Goal: Information Seeking & Learning: Learn about a topic

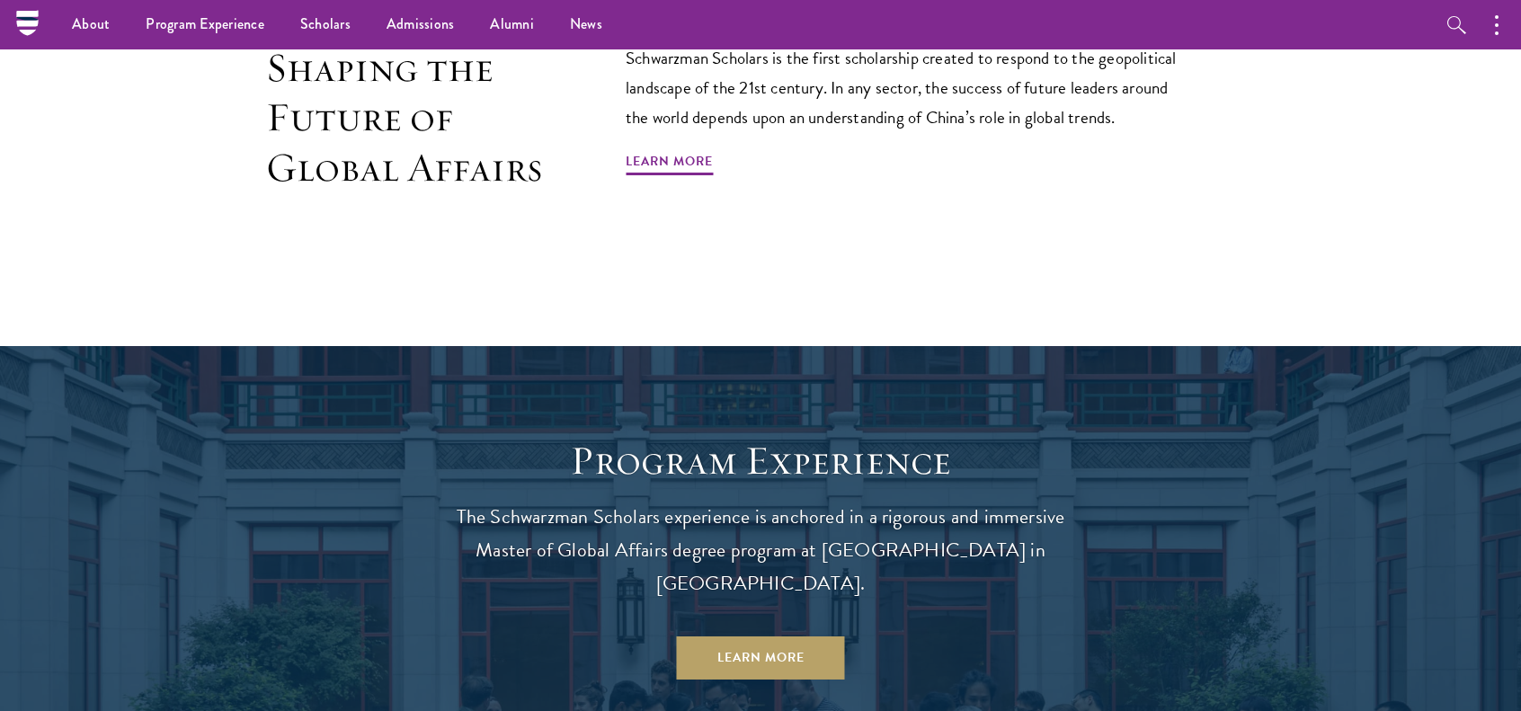
scroll to position [1197, 0]
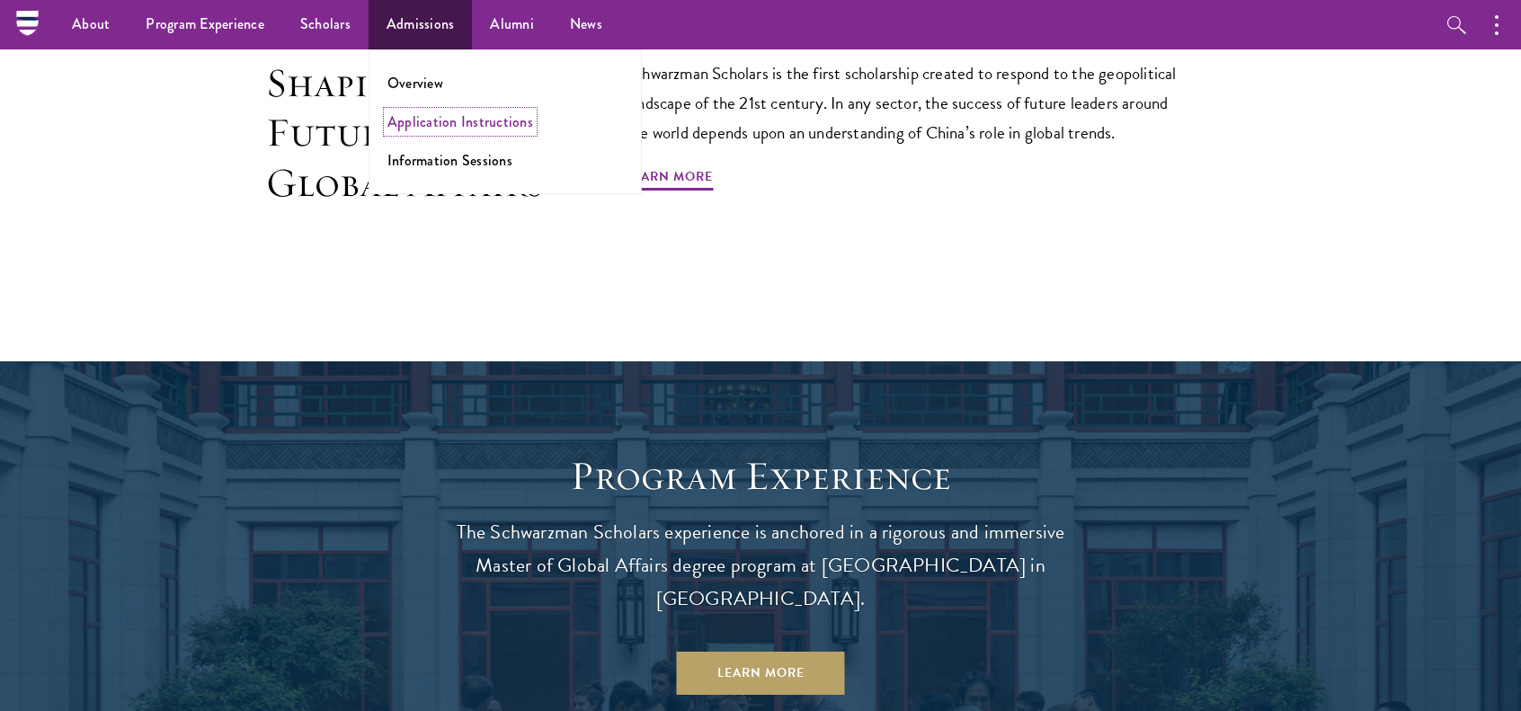
click at [440, 126] on link "Application Instructions" at bounding box center [460, 121] width 146 height 21
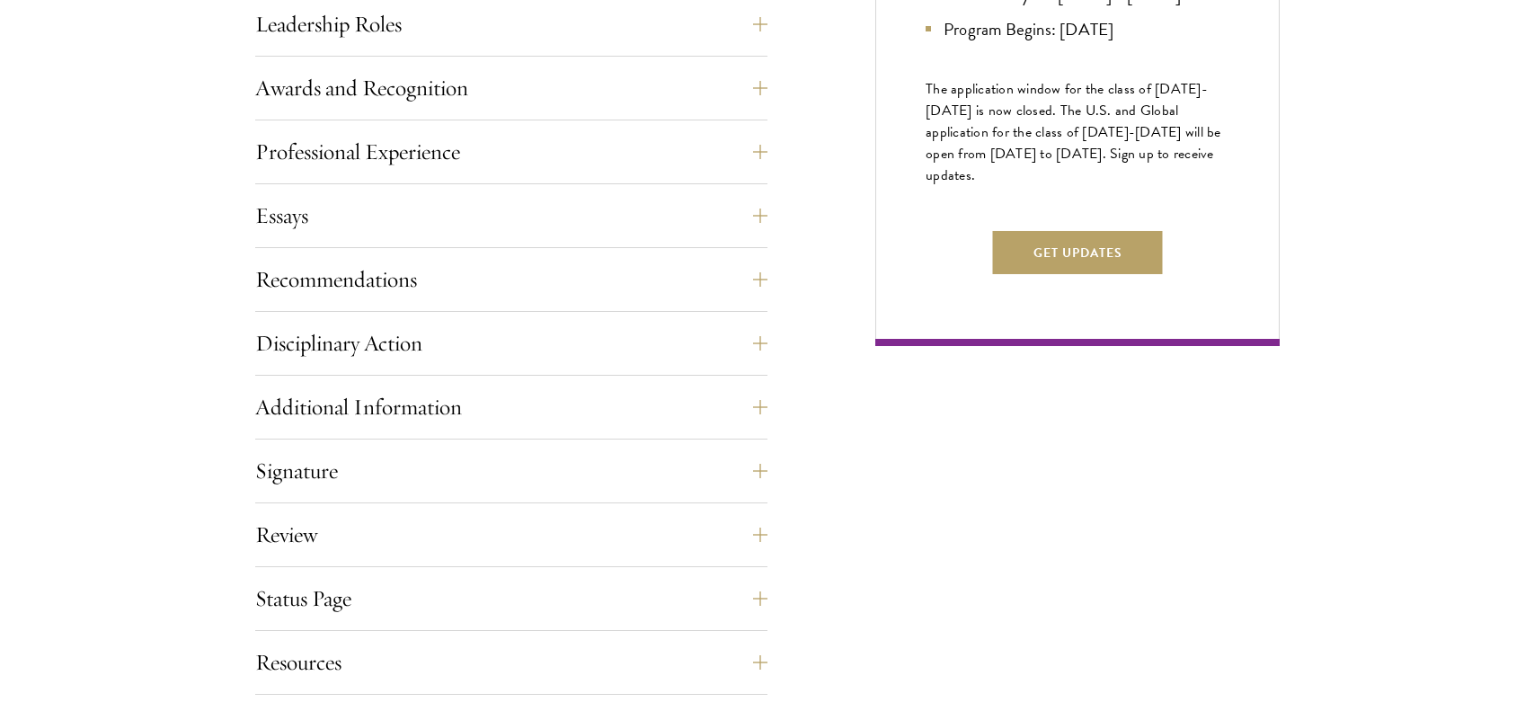
scroll to position [1100, 0]
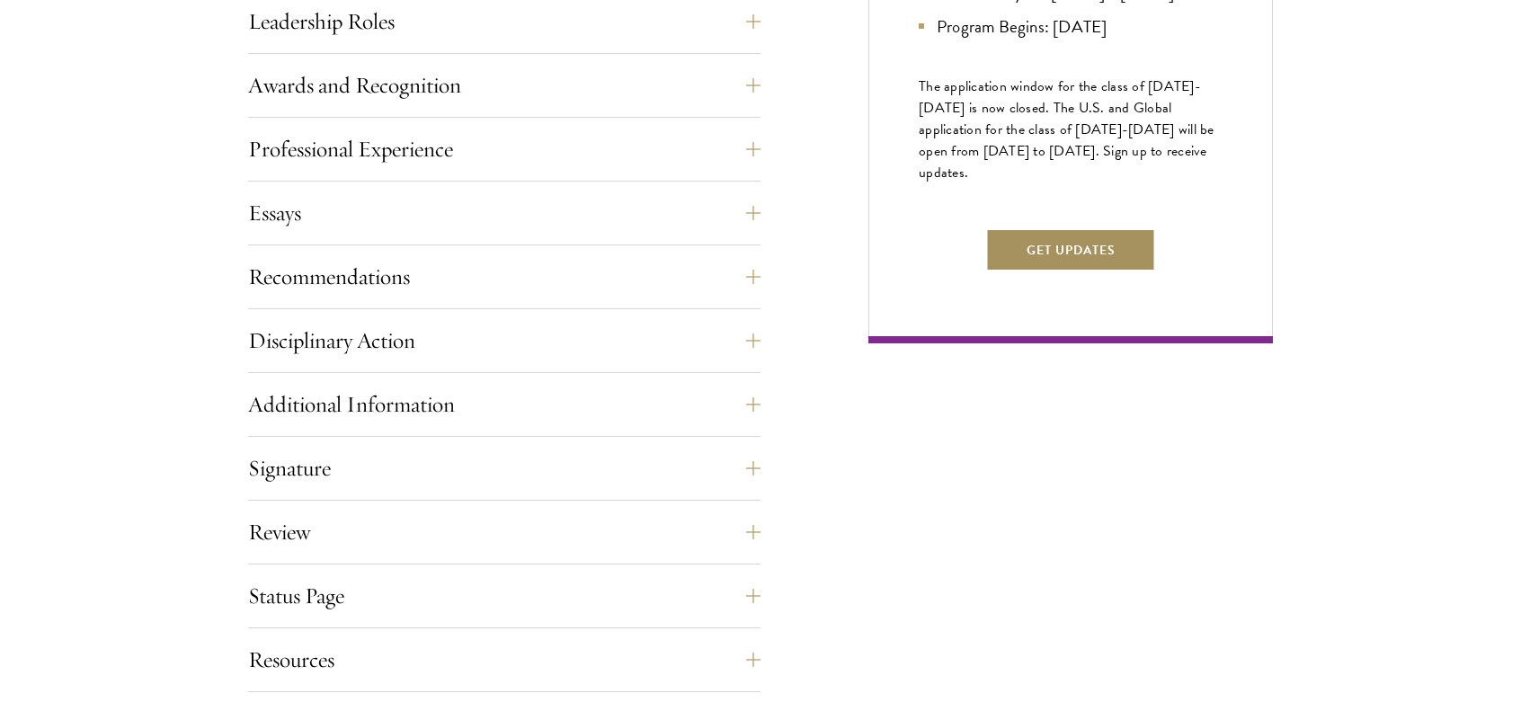
click at [1017, 269] on button "Get Updates" at bounding box center [1071, 249] width 170 height 43
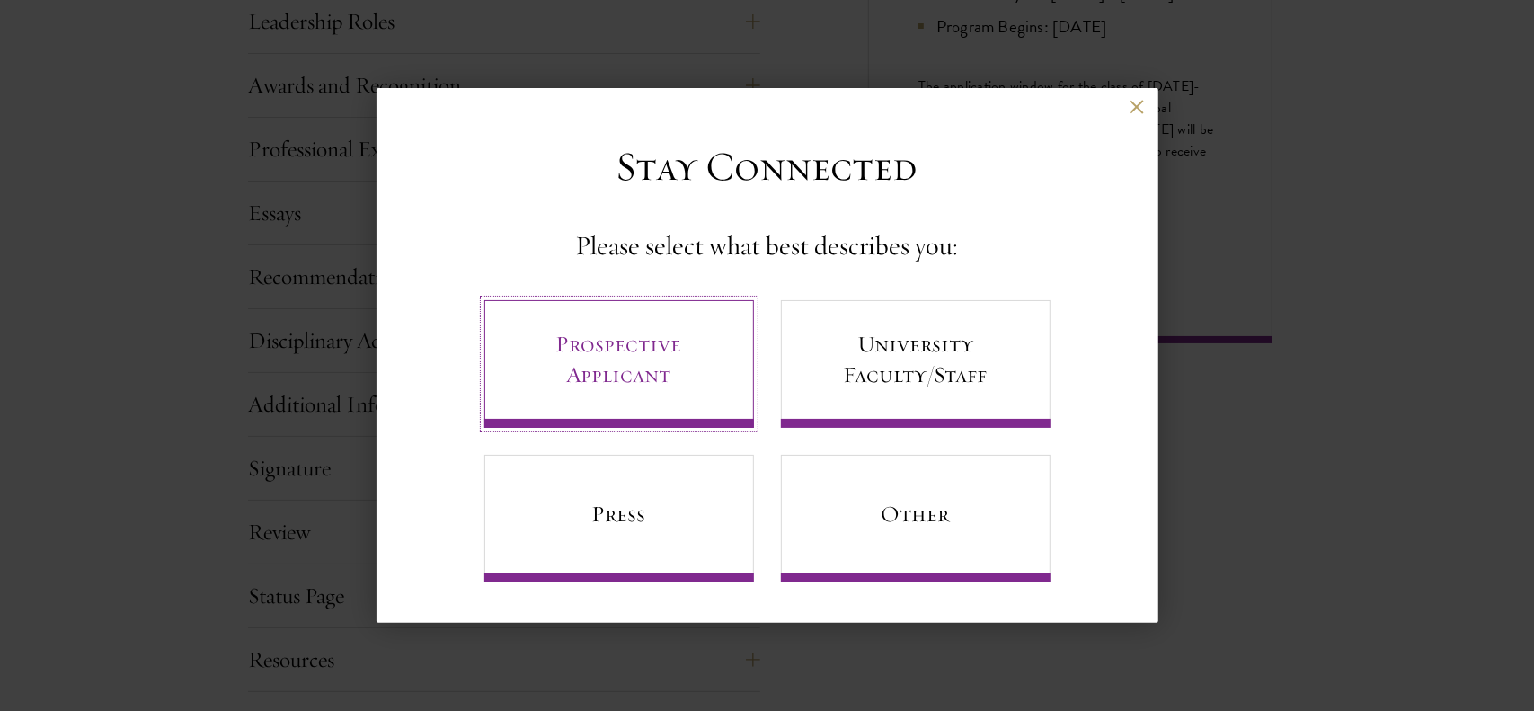
click at [705, 362] on link "Prospective Applicant" at bounding box center [619, 364] width 270 height 128
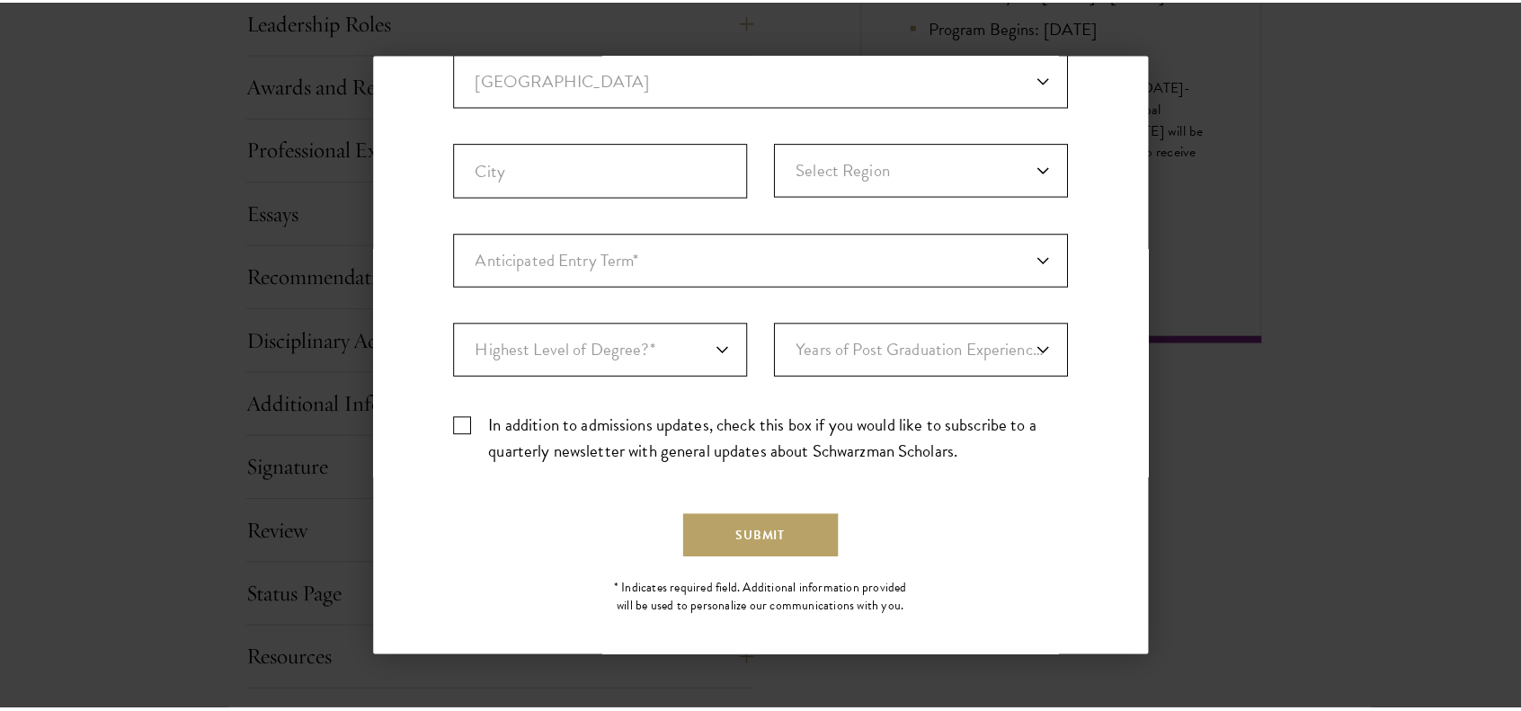
scroll to position [507, 0]
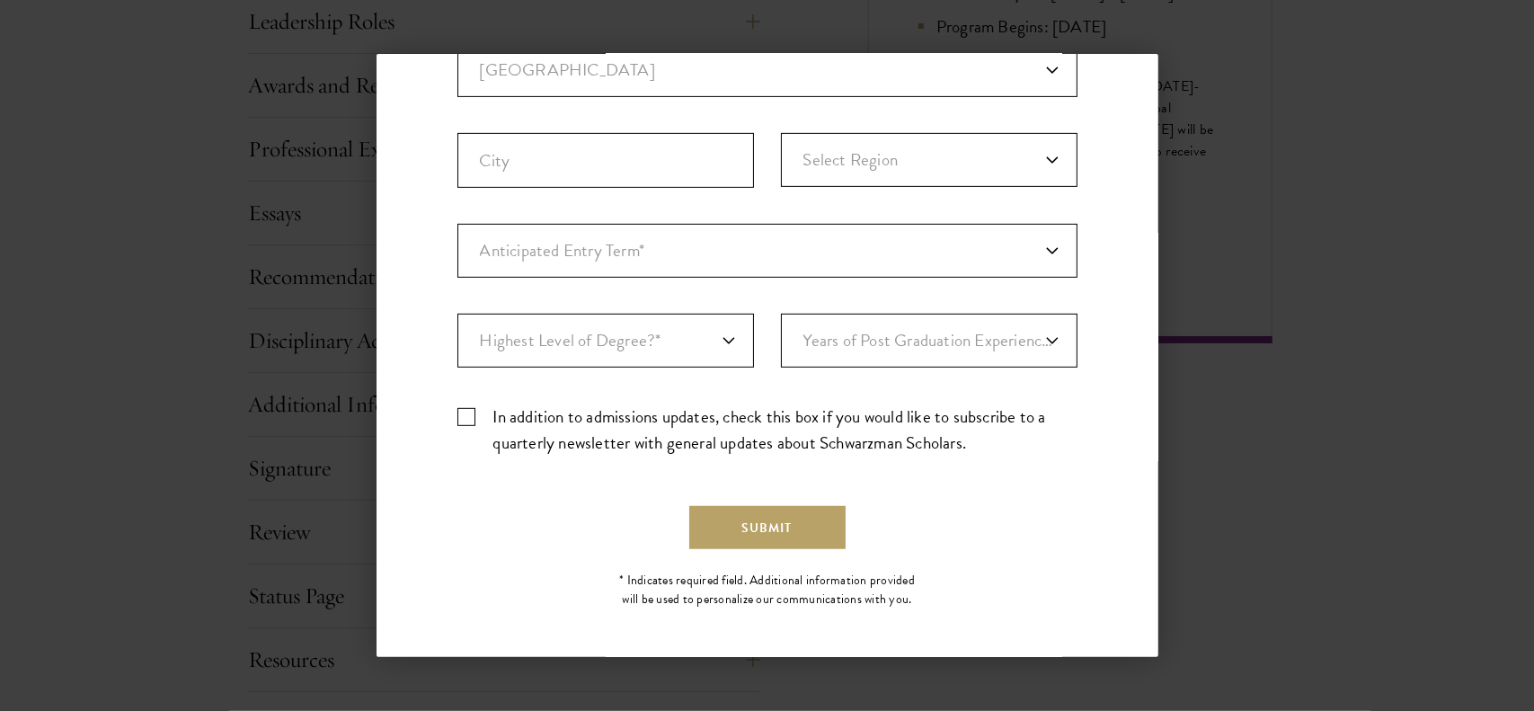
click at [1173, 495] on div "Back Stay Connected Please select what best describes you: Prospective Applican…" at bounding box center [767, 355] width 1534 height 603
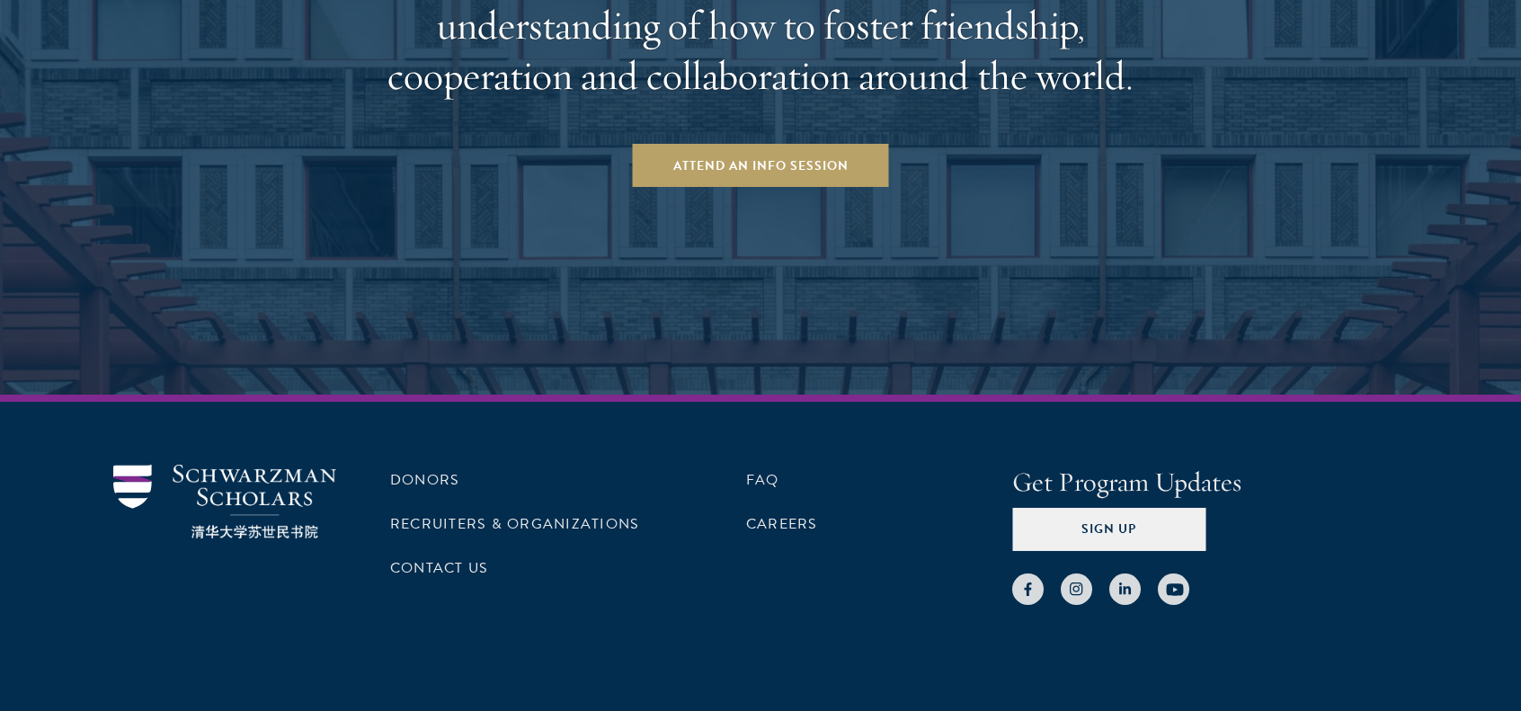
scroll to position [2923, 0]
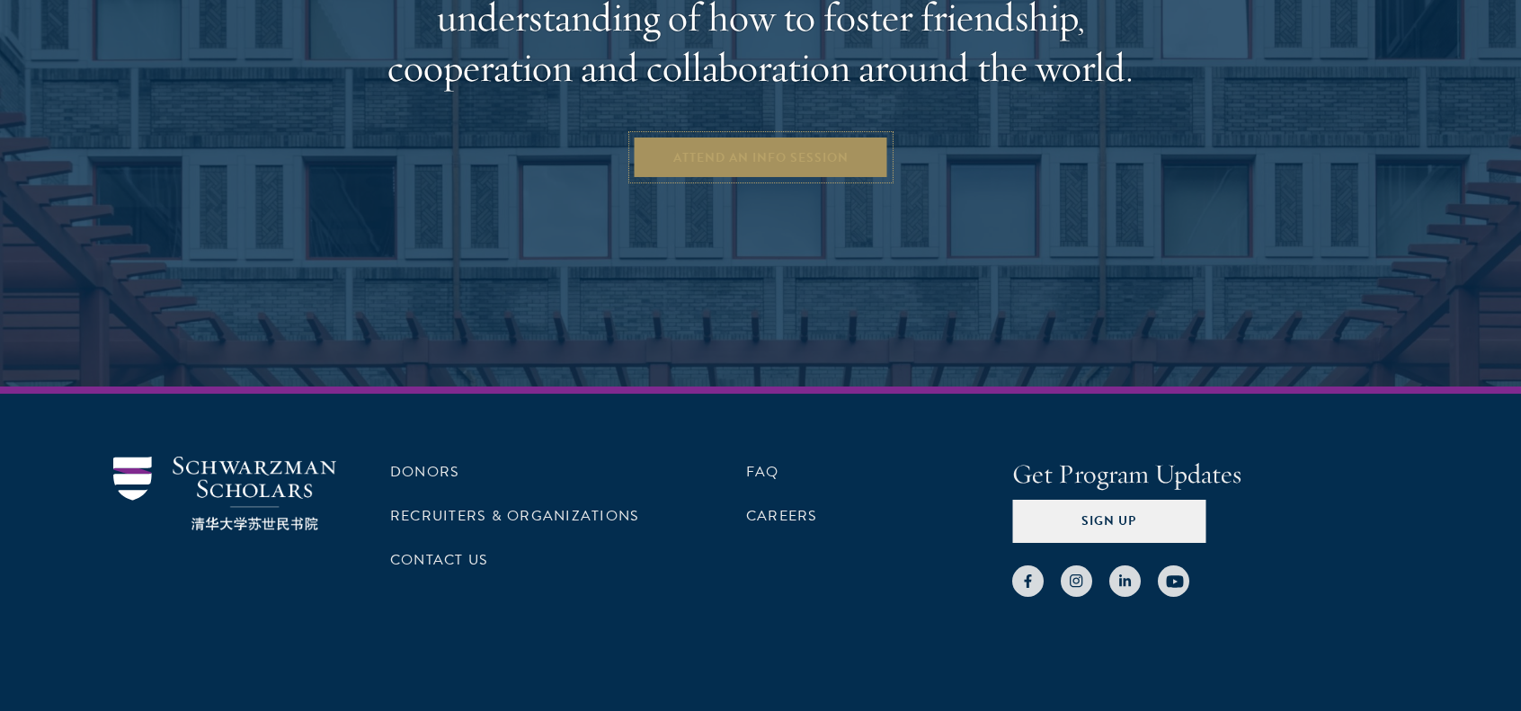
click at [741, 136] on link "Attend an Info Session" at bounding box center [761, 157] width 256 height 43
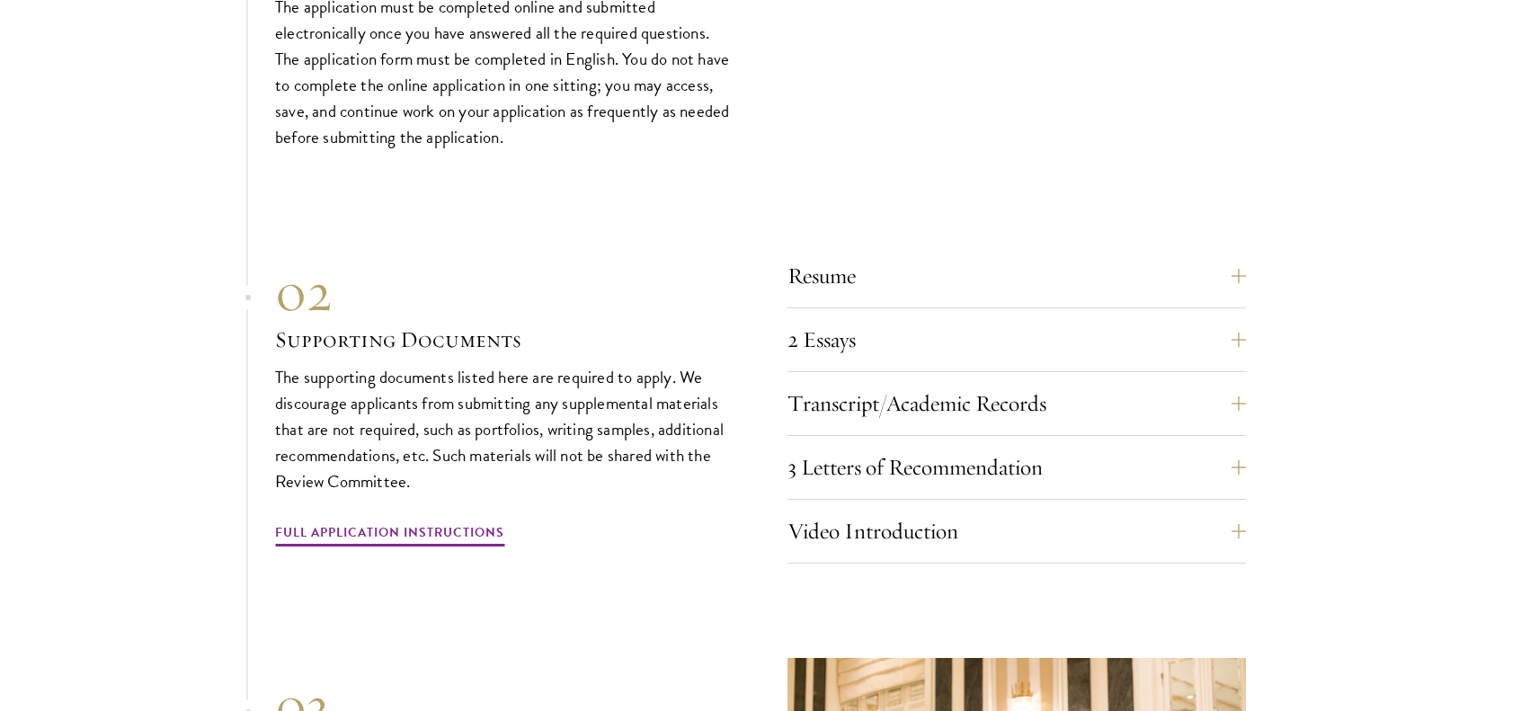
scroll to position [5513, 0]
click at [938, 444] on button "3 Letters of Recommendation" at bounding box center [1030, 465] width 458 height 43
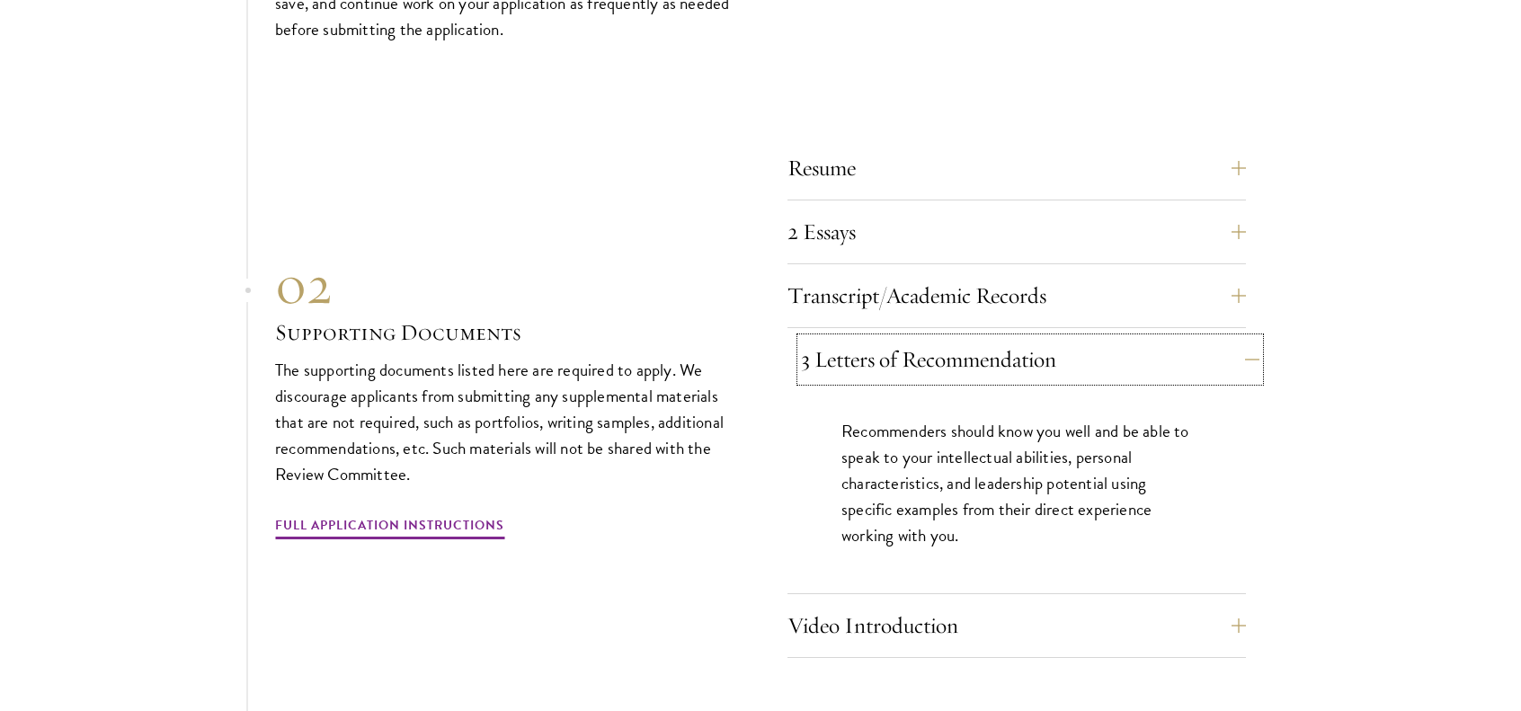
scroll to position [5621, 0]
click at [976, 336] on button "3 Letters of Recommendation" at bounding box center [1030, 357] width 458 height 43
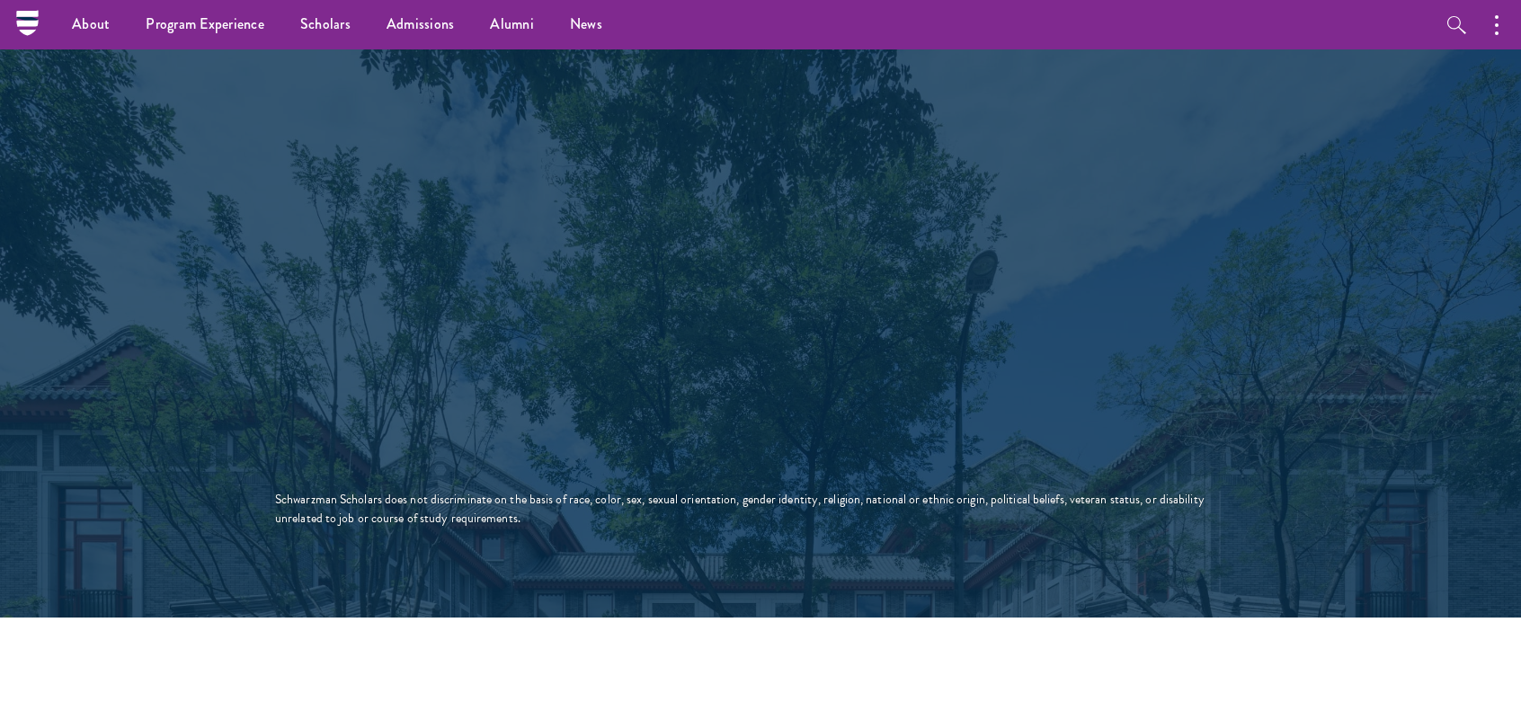
scroll to position [3149, 0]
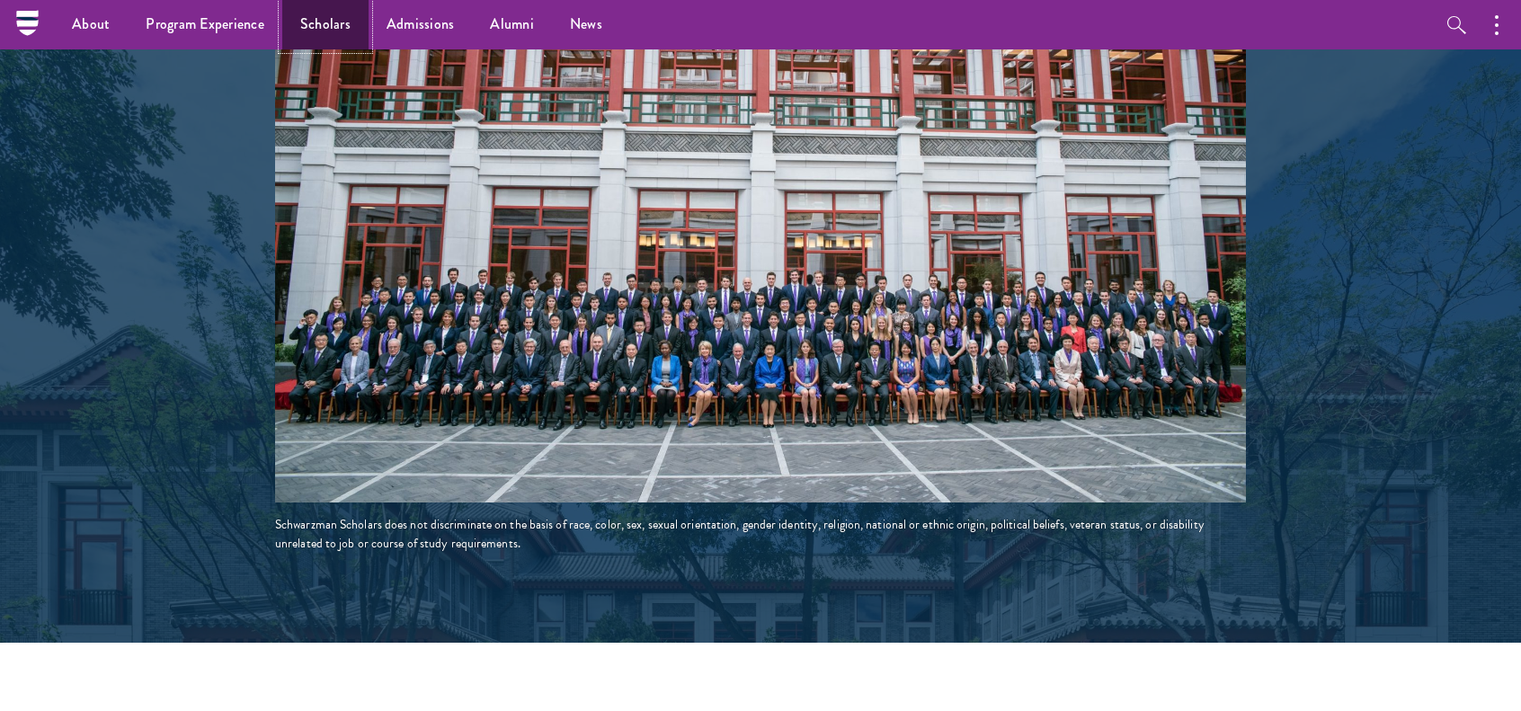
click at [322, 27] on link "Scholars" at bounding box center [325, 24] width 86 height 49
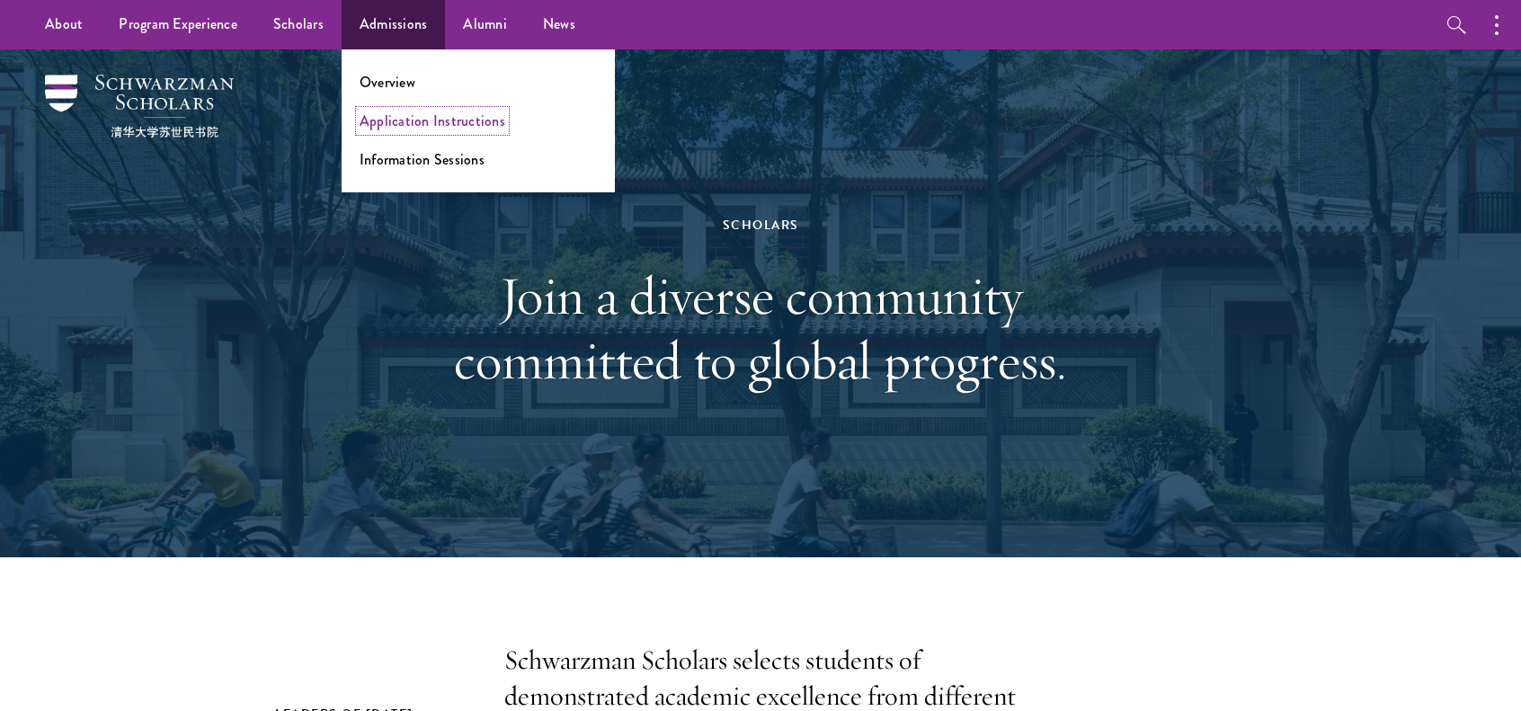
click at [439, 120] on link "Application Instructions" at bounding box center [432, 121] width 146 height 21
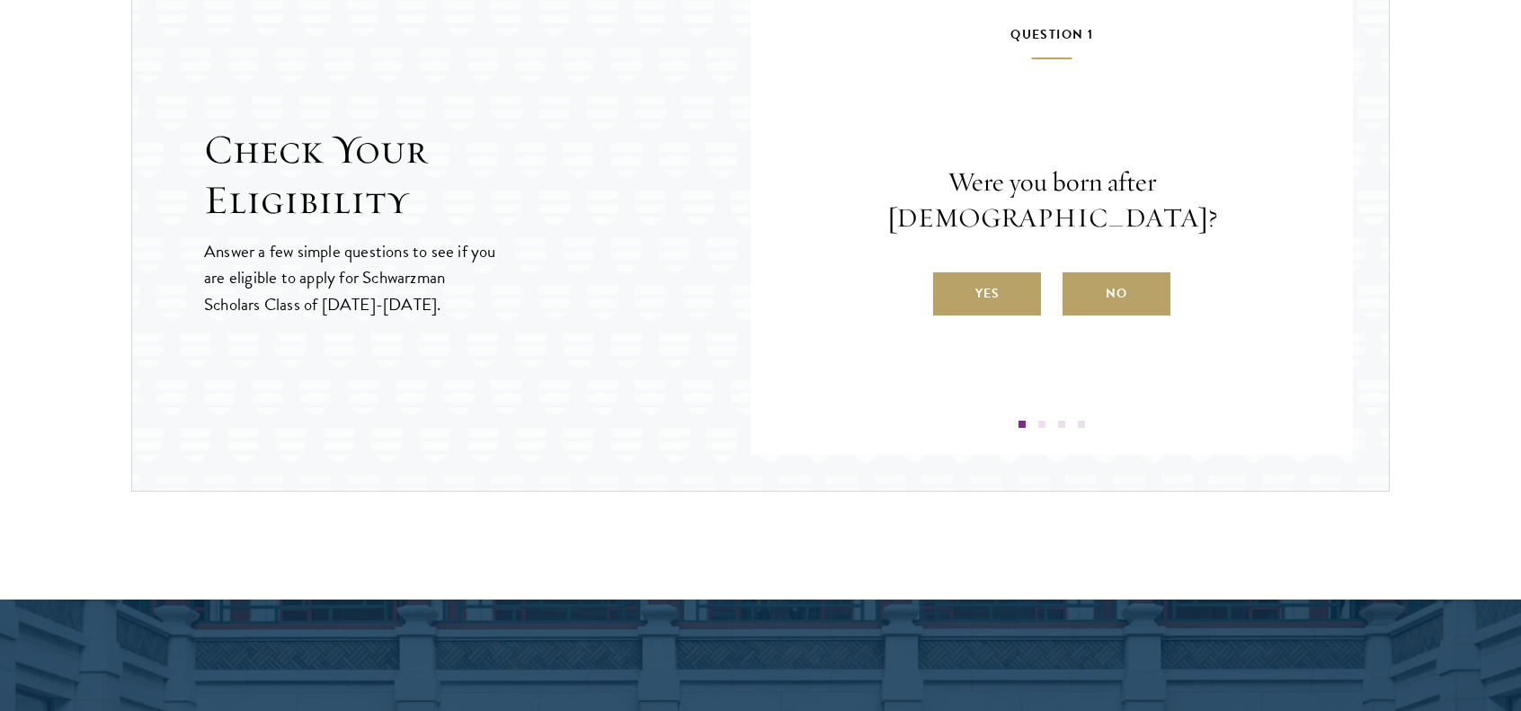
scroll to position [1950, 0]
click at [1014, 271] on label "Yes" at bounding box center [987, 292] width 108 height 43
click at [949, 273] on input "Yes" at bounding box center [941, 281] width 16 height 16
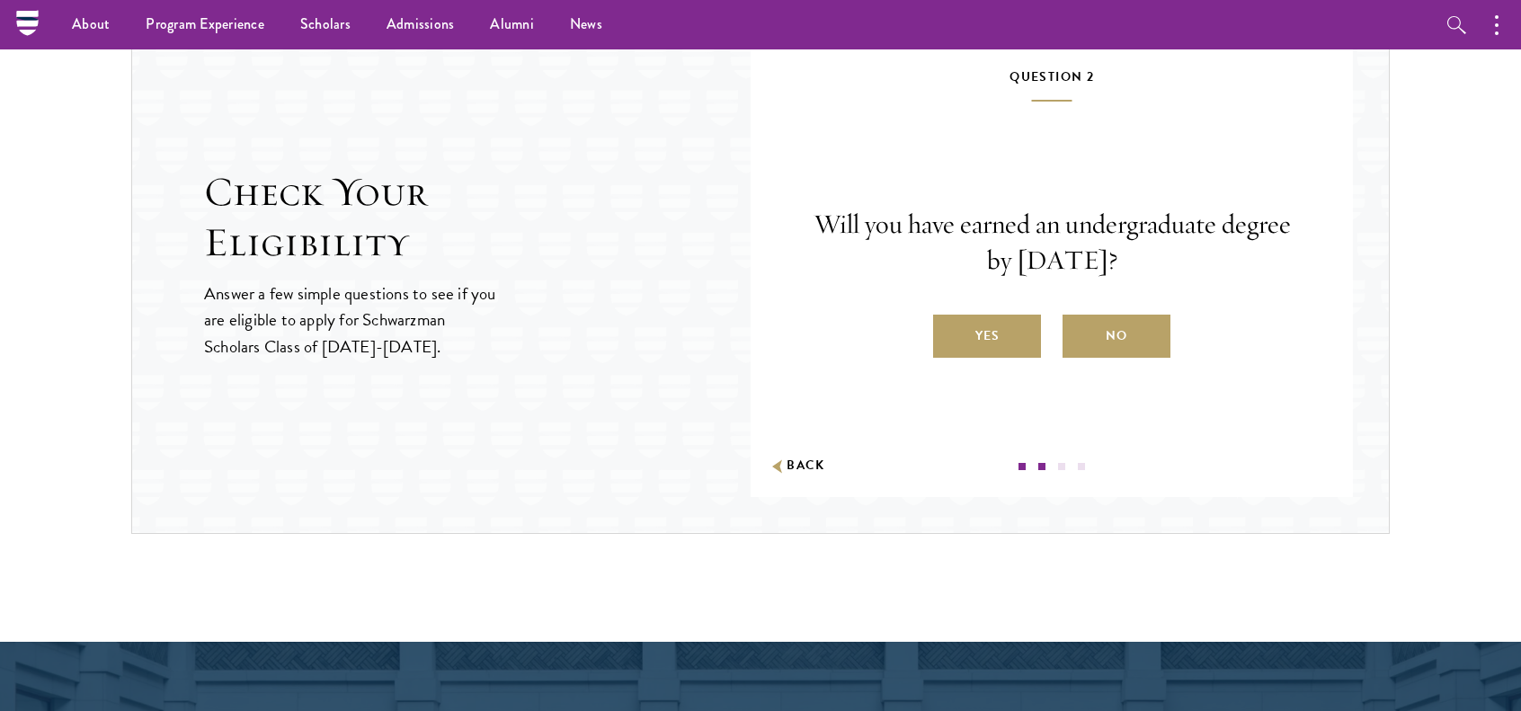
scroll to position [1903, 0]
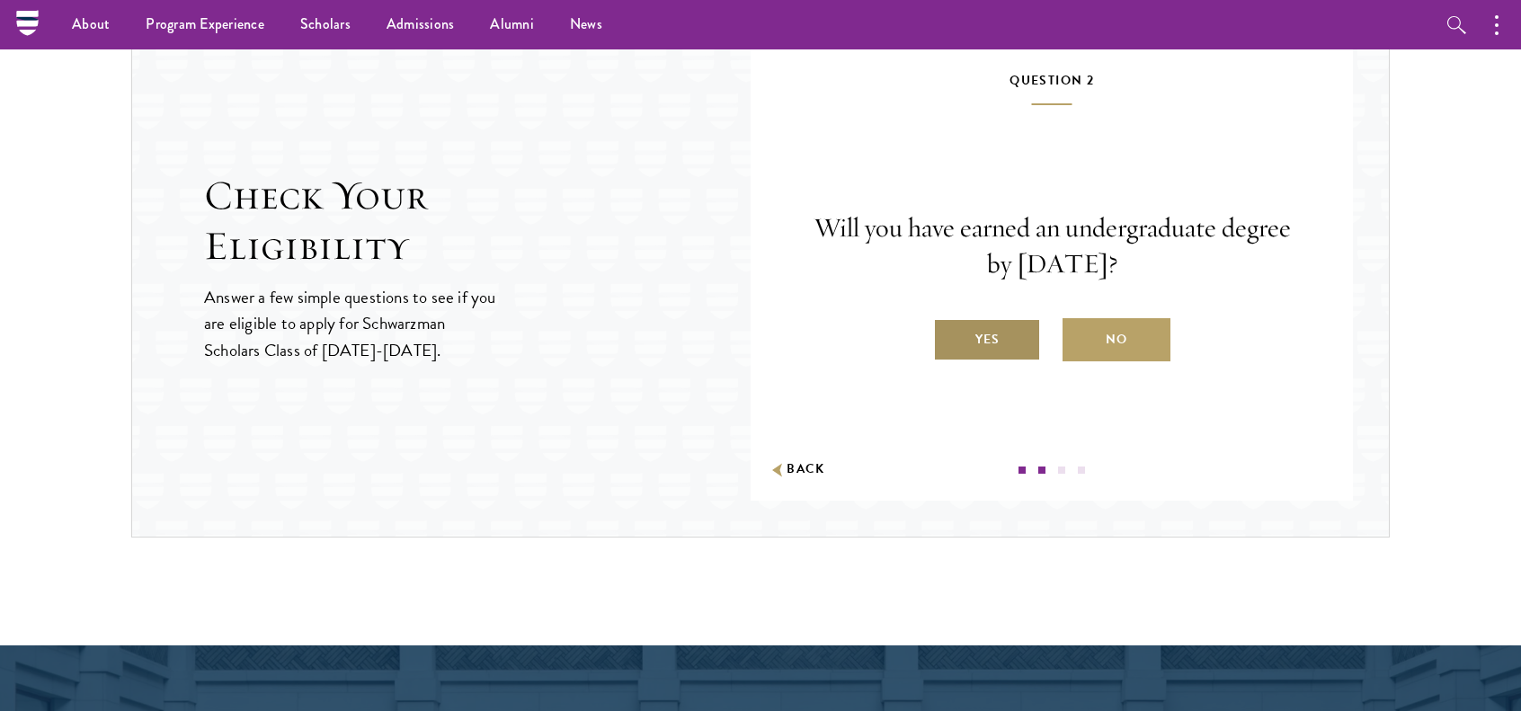
click at [994, 329] on label "Yes" at bounding box center [987, 339] width 108 height 43
click at [949, 329] on input "Yes" at bounding box center [941, 328] width 16 height 16
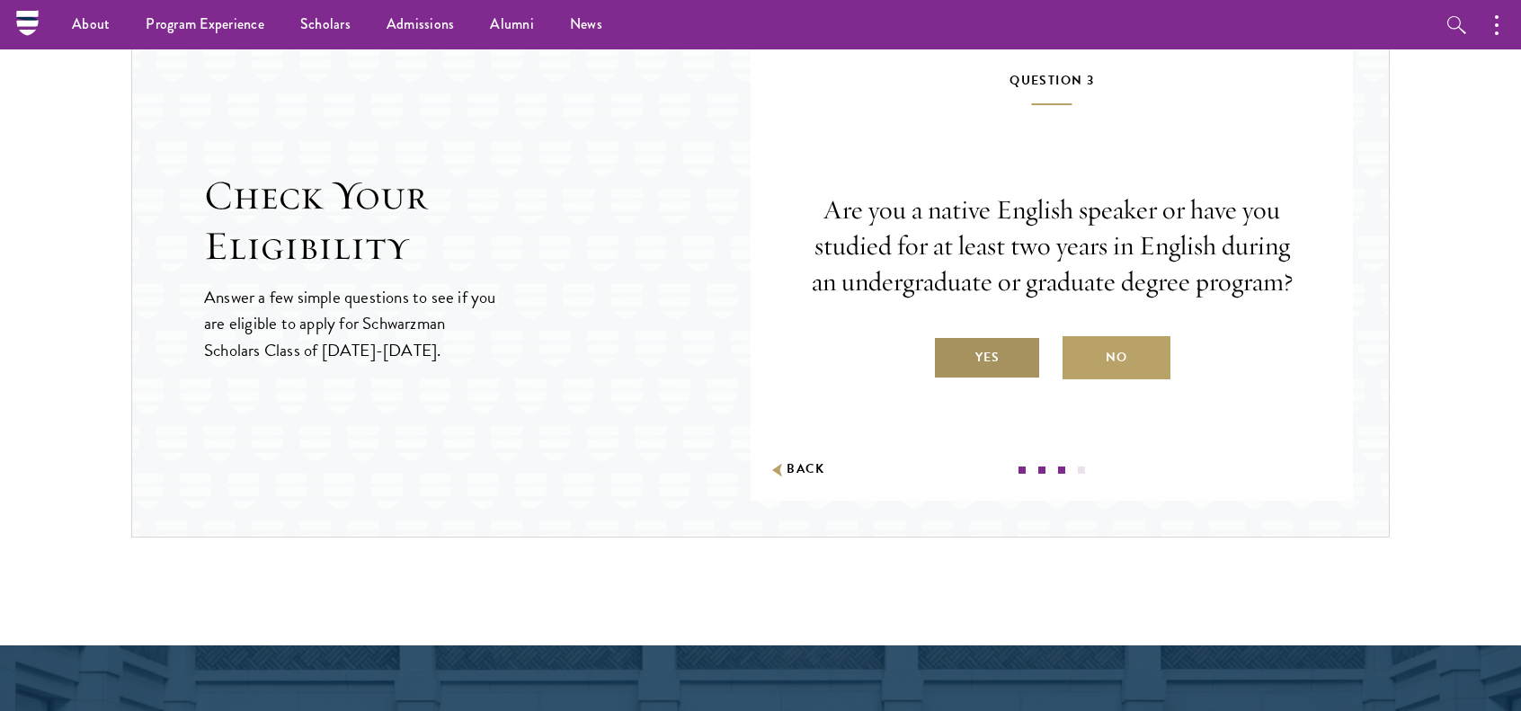
click at [988, 350] on label "Yes" at bounding box center [987, 357] width 108 height 43
click at [949, 350] on input "Yes" at bounding box center [941, 346] width 16 height 16
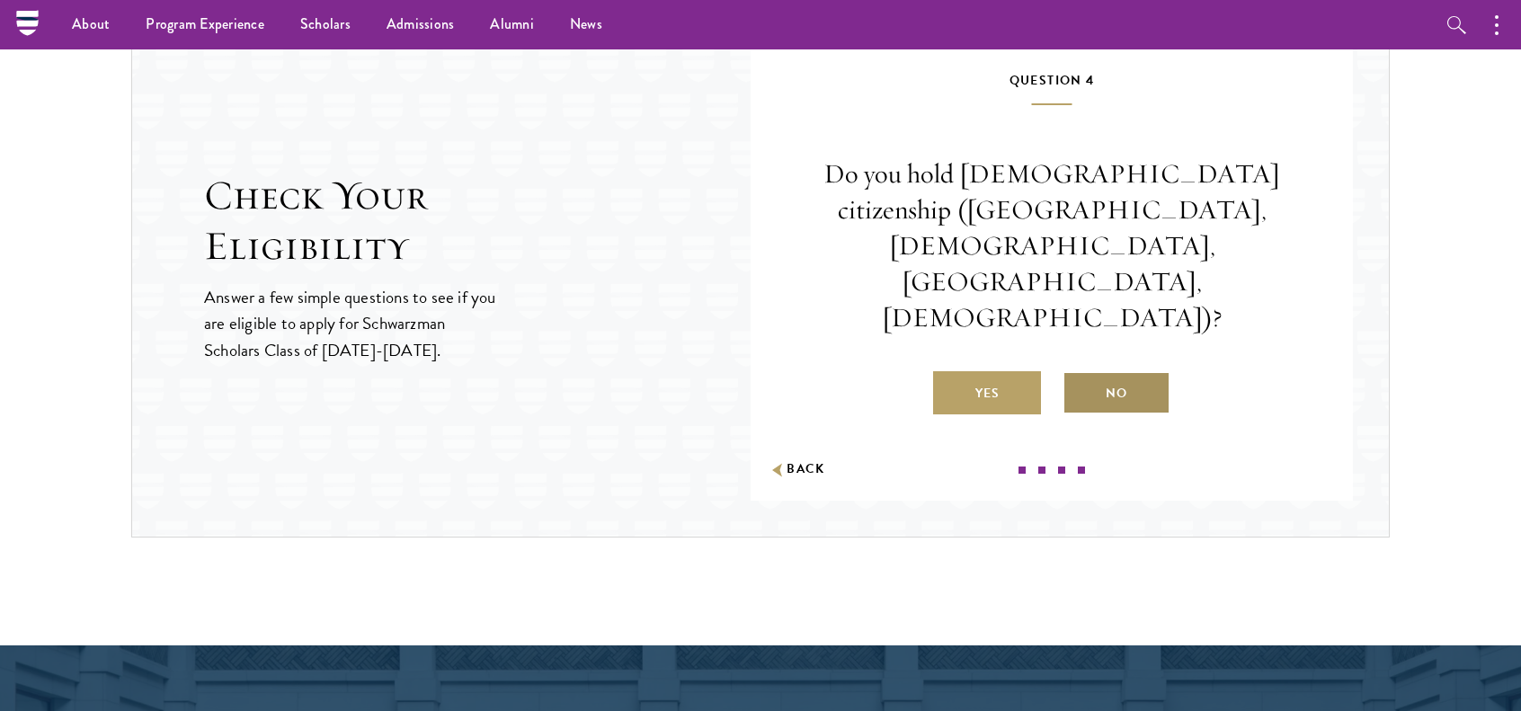
click at [1096, 371] on label "No" at bounding box center [1116, 392] width 108 height 43
click at [1078, 374] on input "No" at bounding box center [1070, 382] width 16 height 16
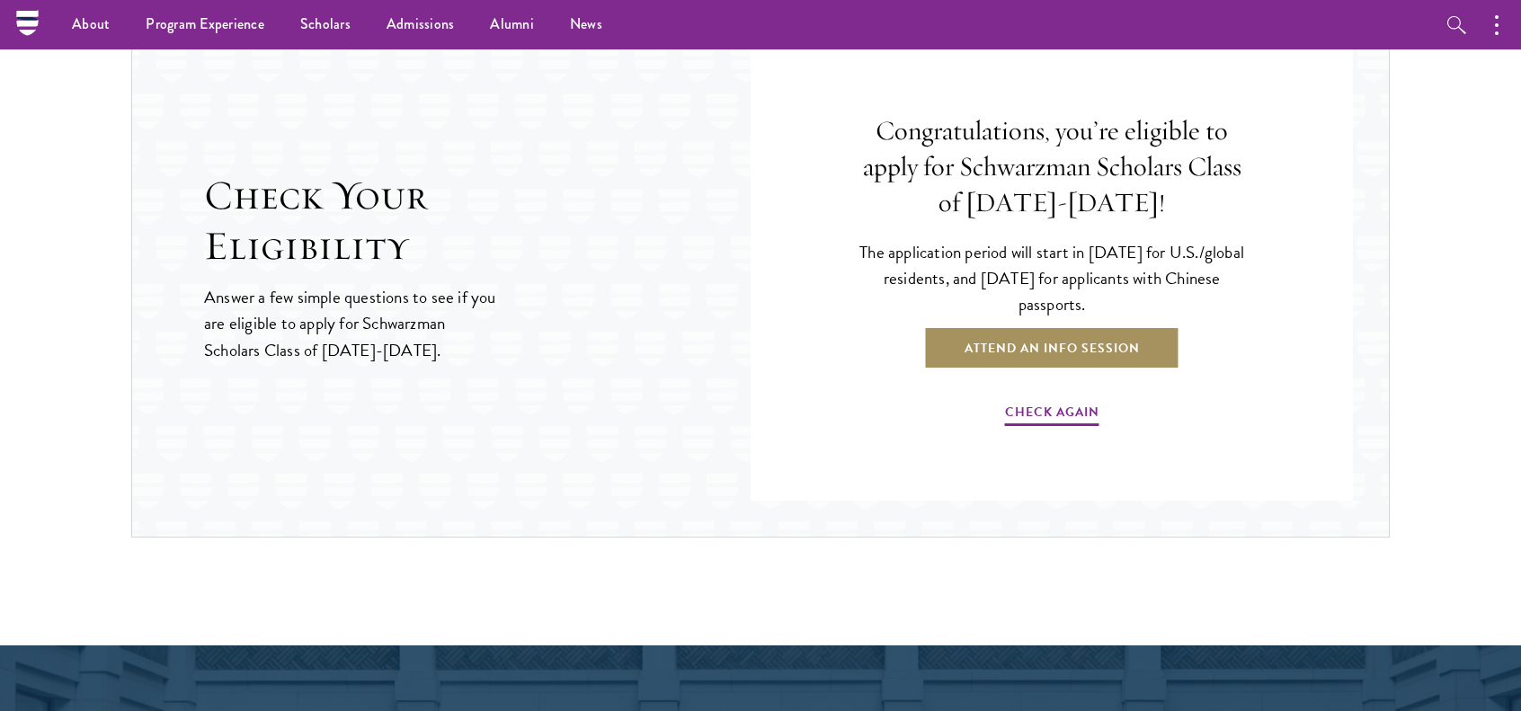
click at [1102, 339] on link "Attend an Info Session" at bounding box center [1052, 347] width 256 height 43
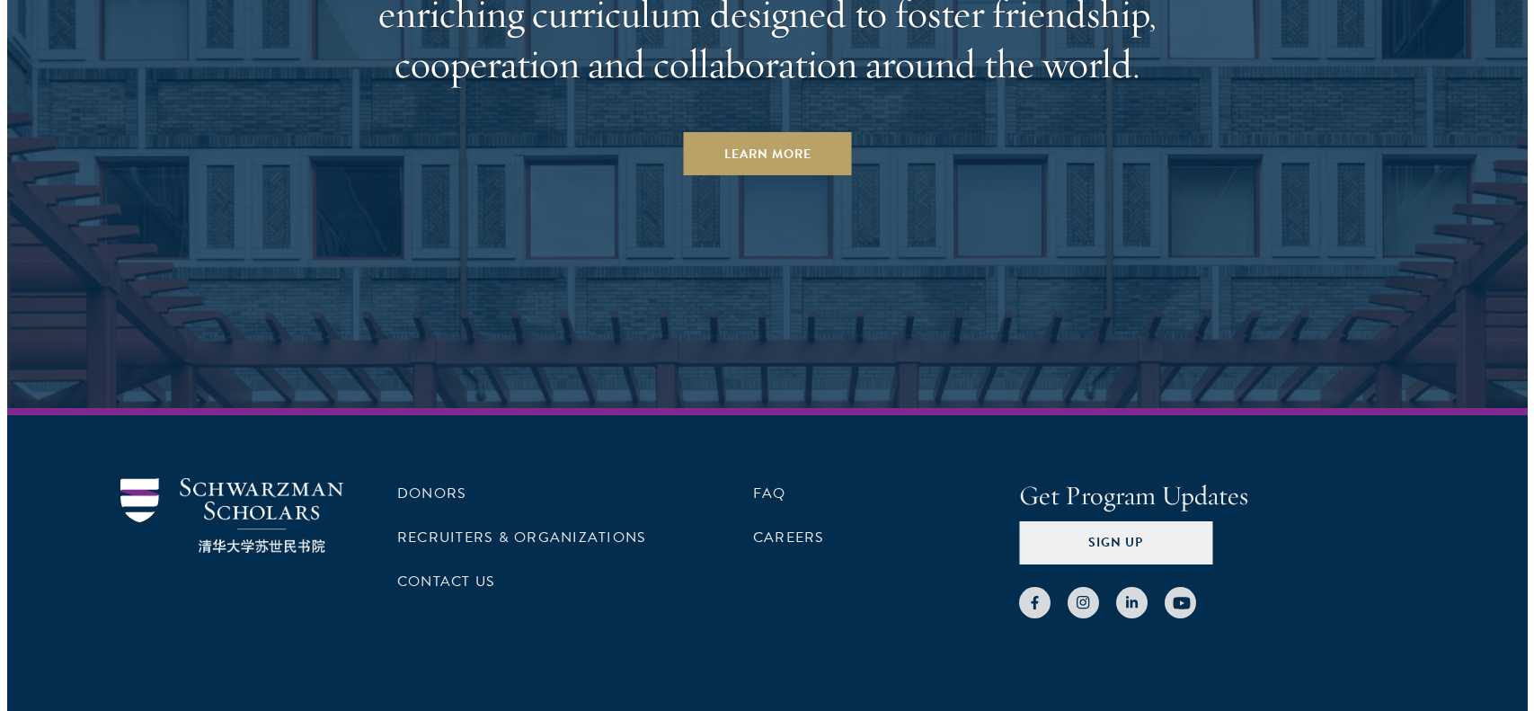
scroll to position [8913, 0]
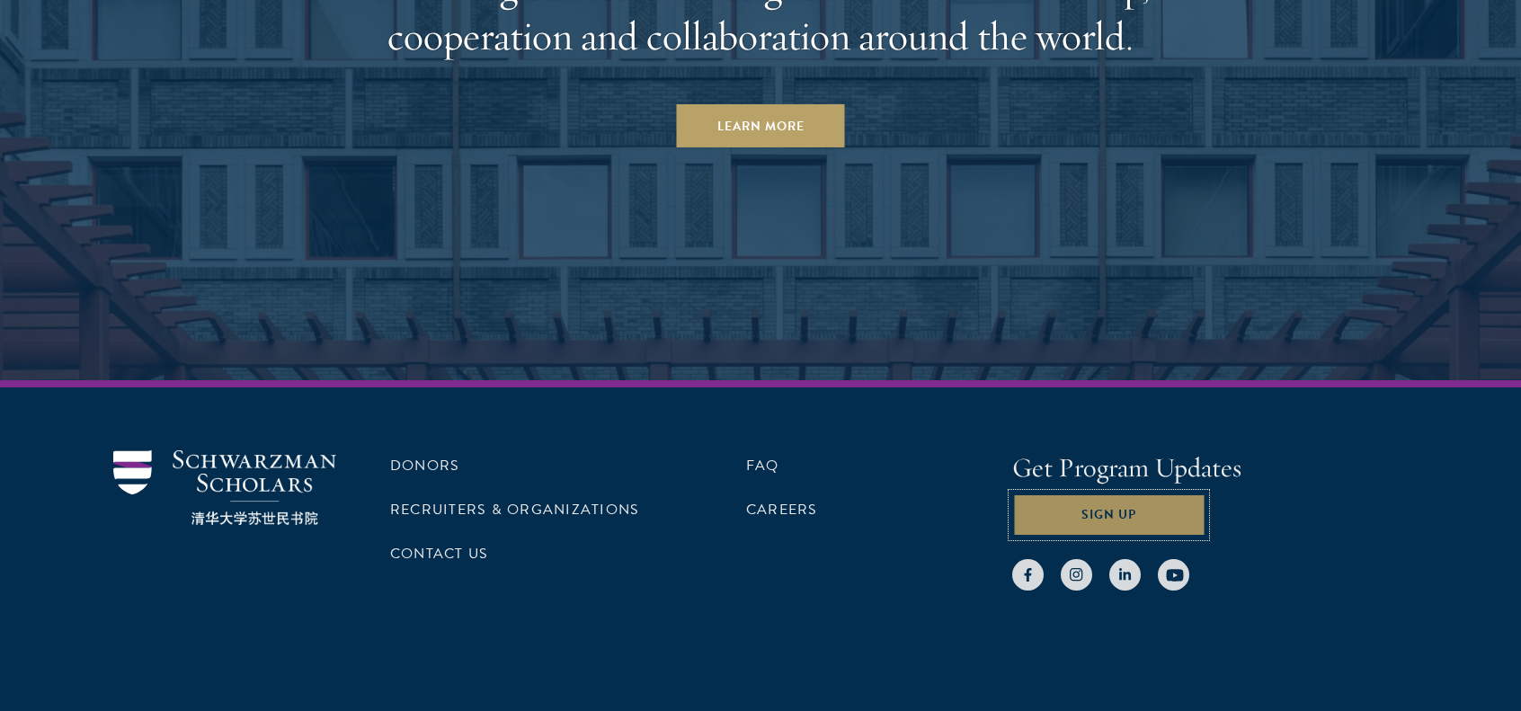
click at [1109, 493] on button "Sign Up" at bounding box center [1108, 514] width 193 height 43
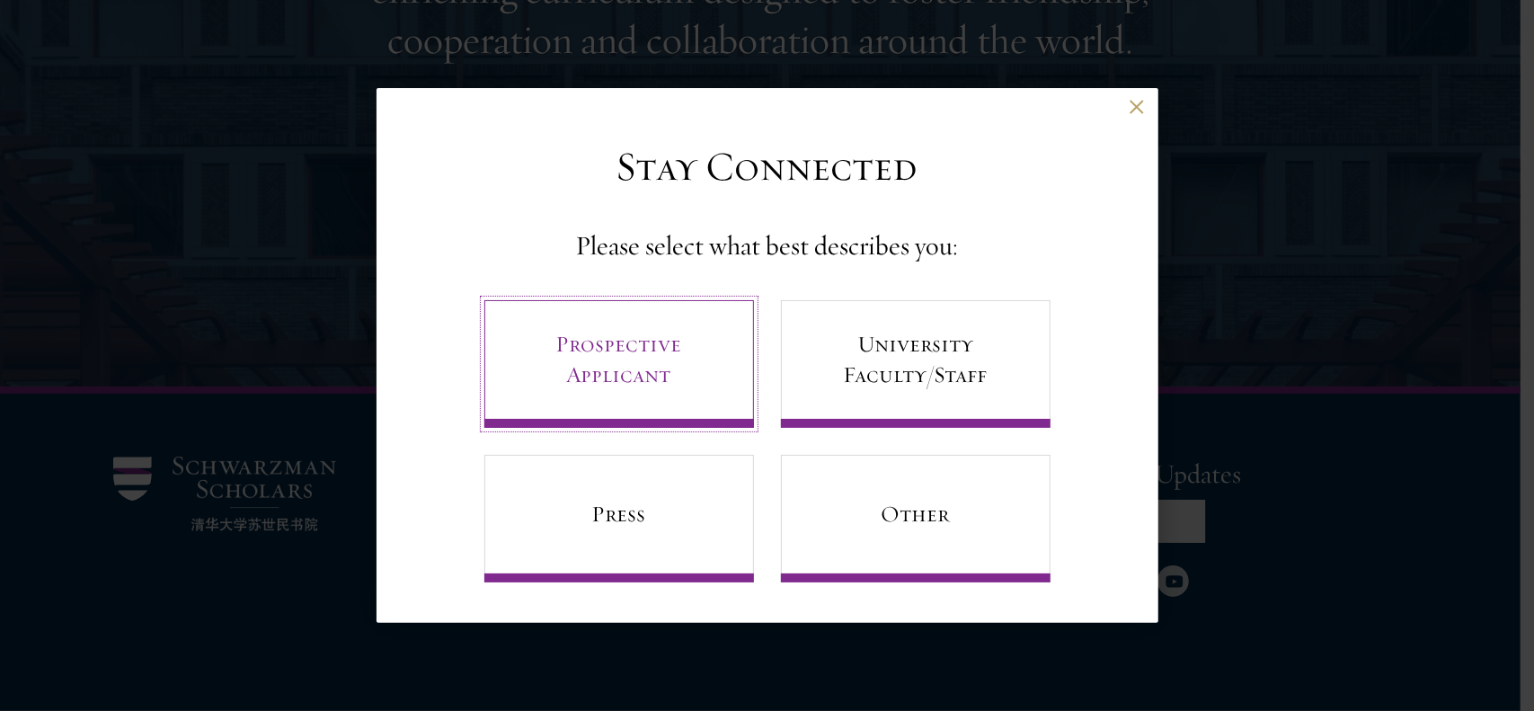
click at [689, 360] on link "Prospective Applicant" at bounding box center [619, 364] width 270 height 128
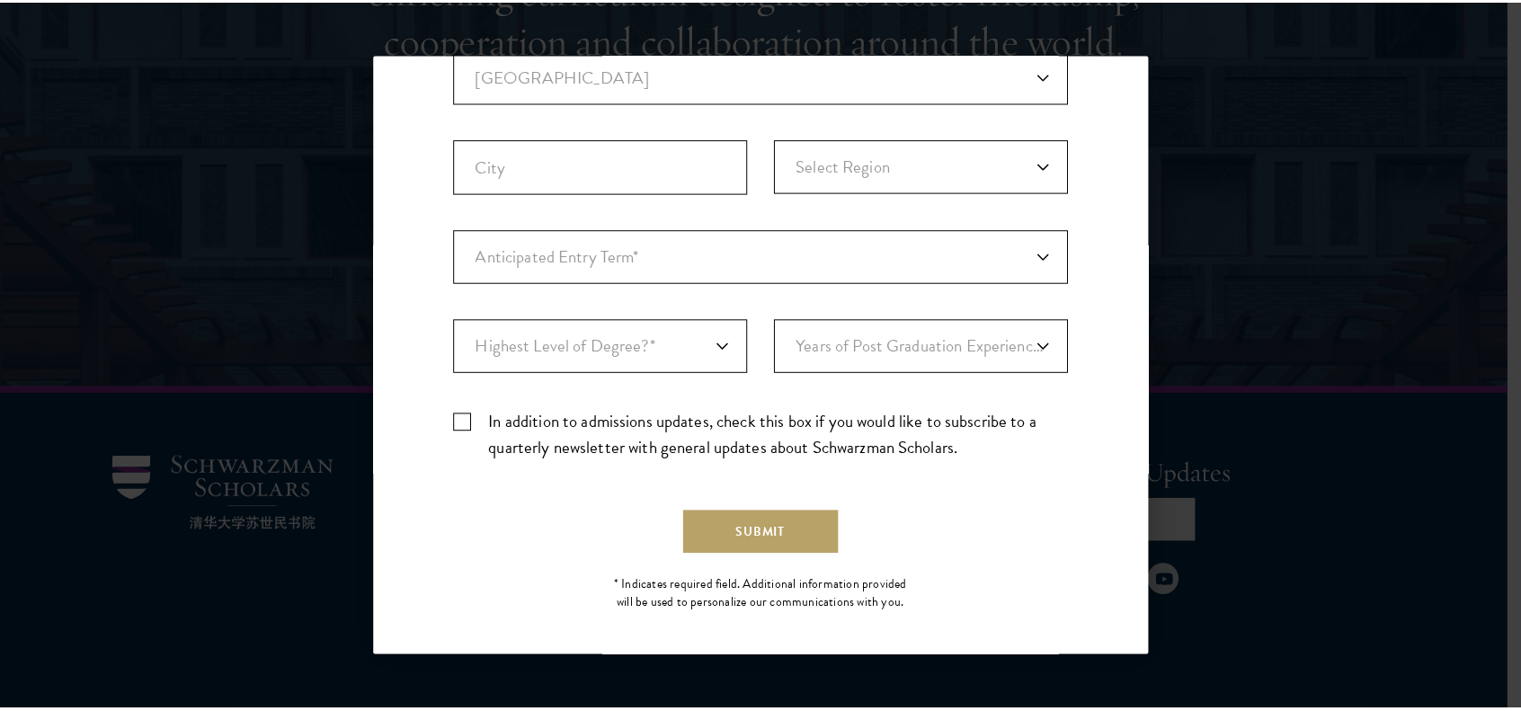
scroll to position [507, 0]
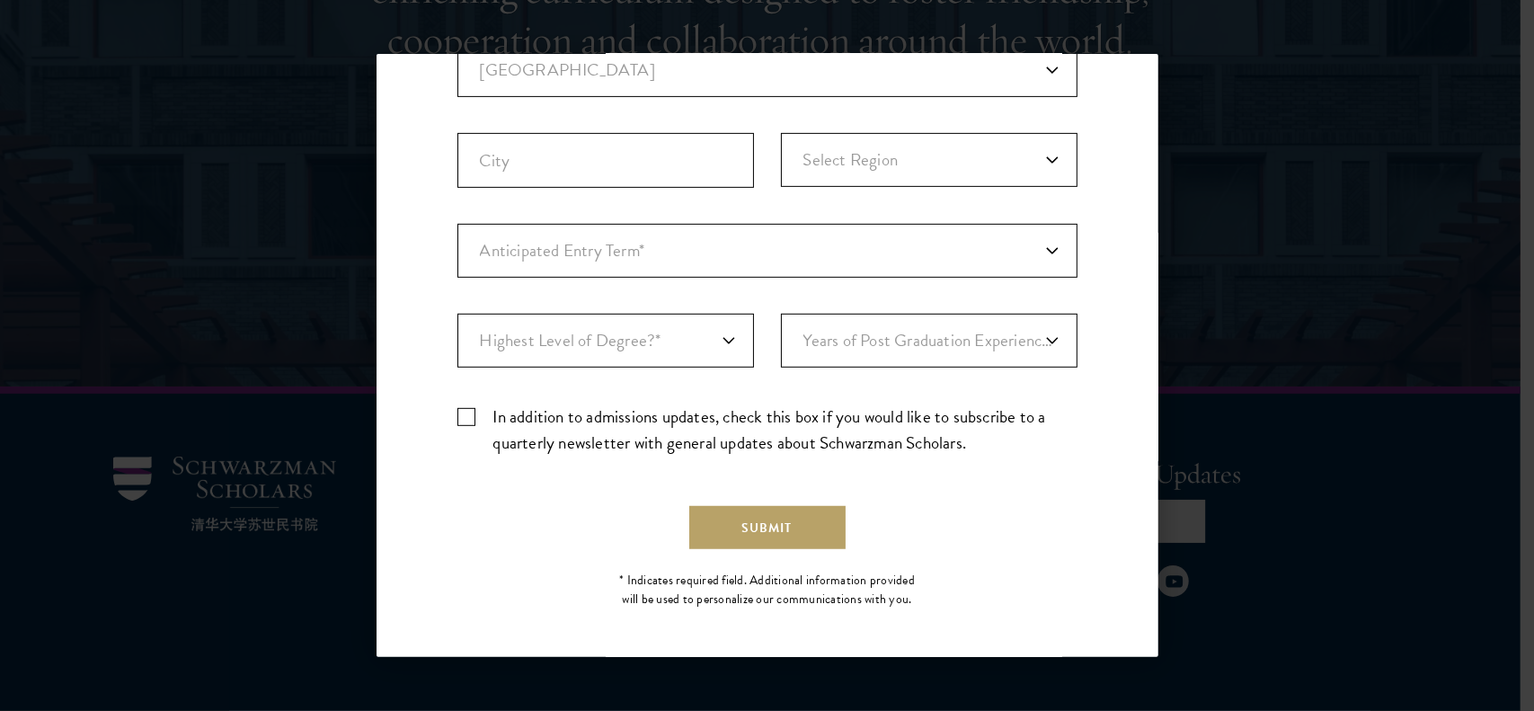
click at [1135, 70] on div "Stay Connected Please select what best describes you: Prospective Applicant Uni…" at bounding box center [768, 111] width 782 height 1020
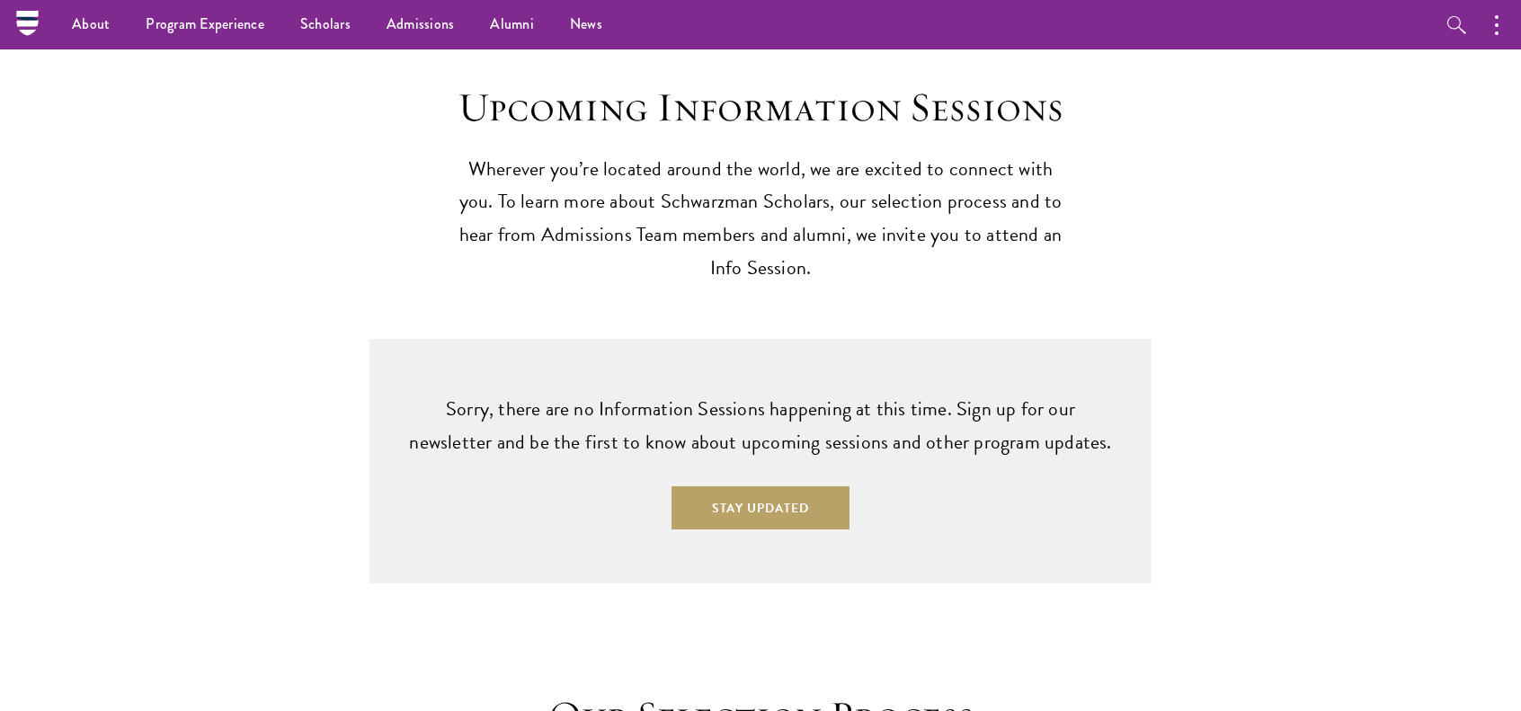
scroll to position [4326, 0]
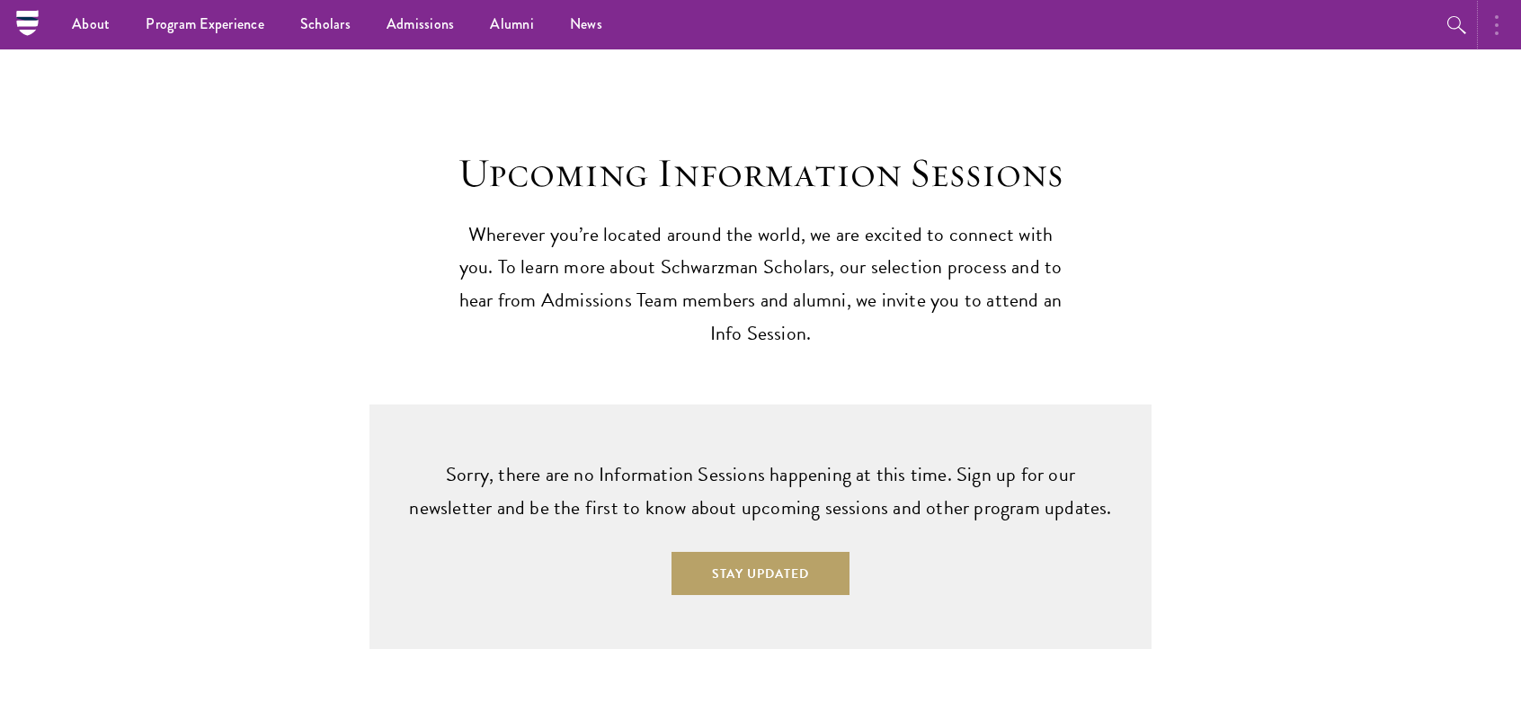
click at [1506, 17] on button "button" at bounding box center [1501, 24] width 40 height 49
click at [1298, 32] on button "button" at bounding box center [1308, 24] width 40 height 49
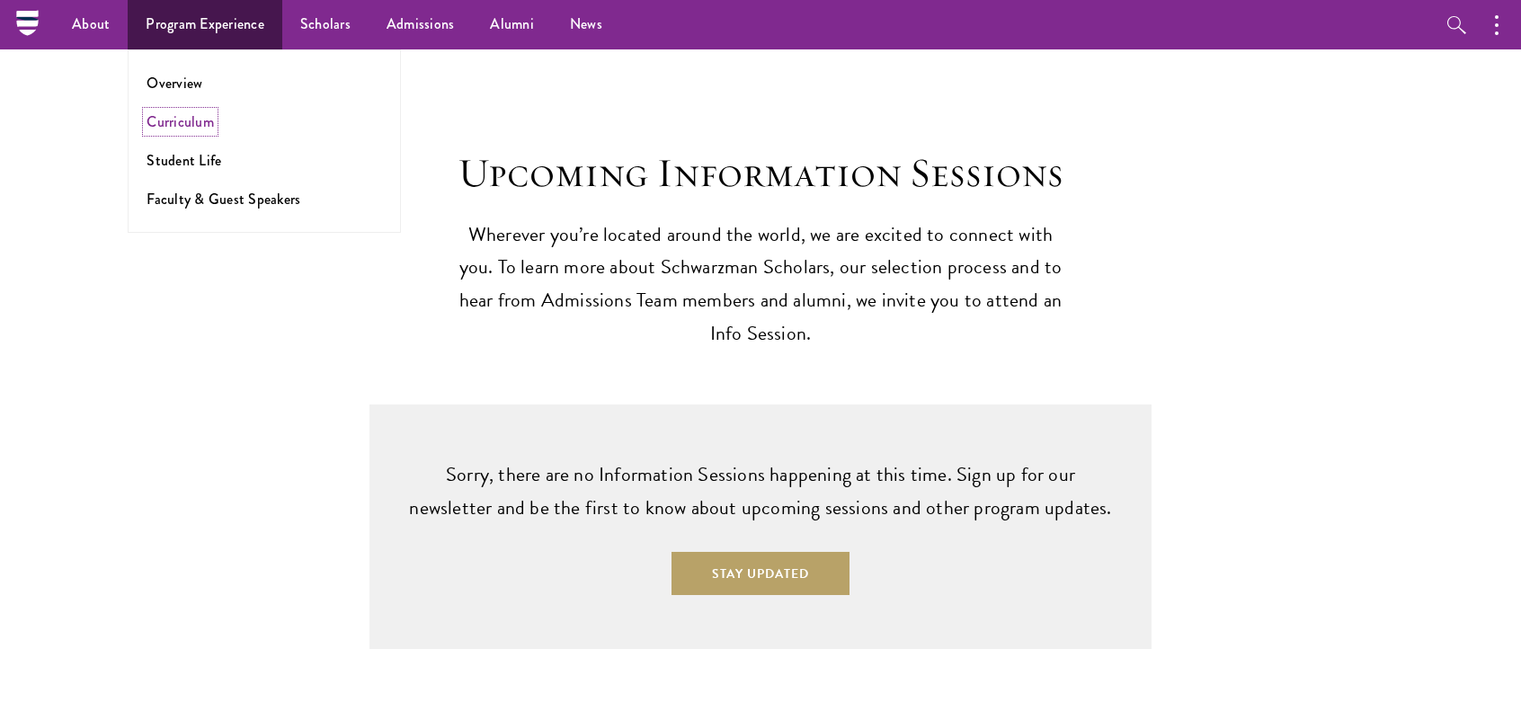
click at [192, 121] on link "Curriculum" at bounding box center [179, 121] width 67 height 21
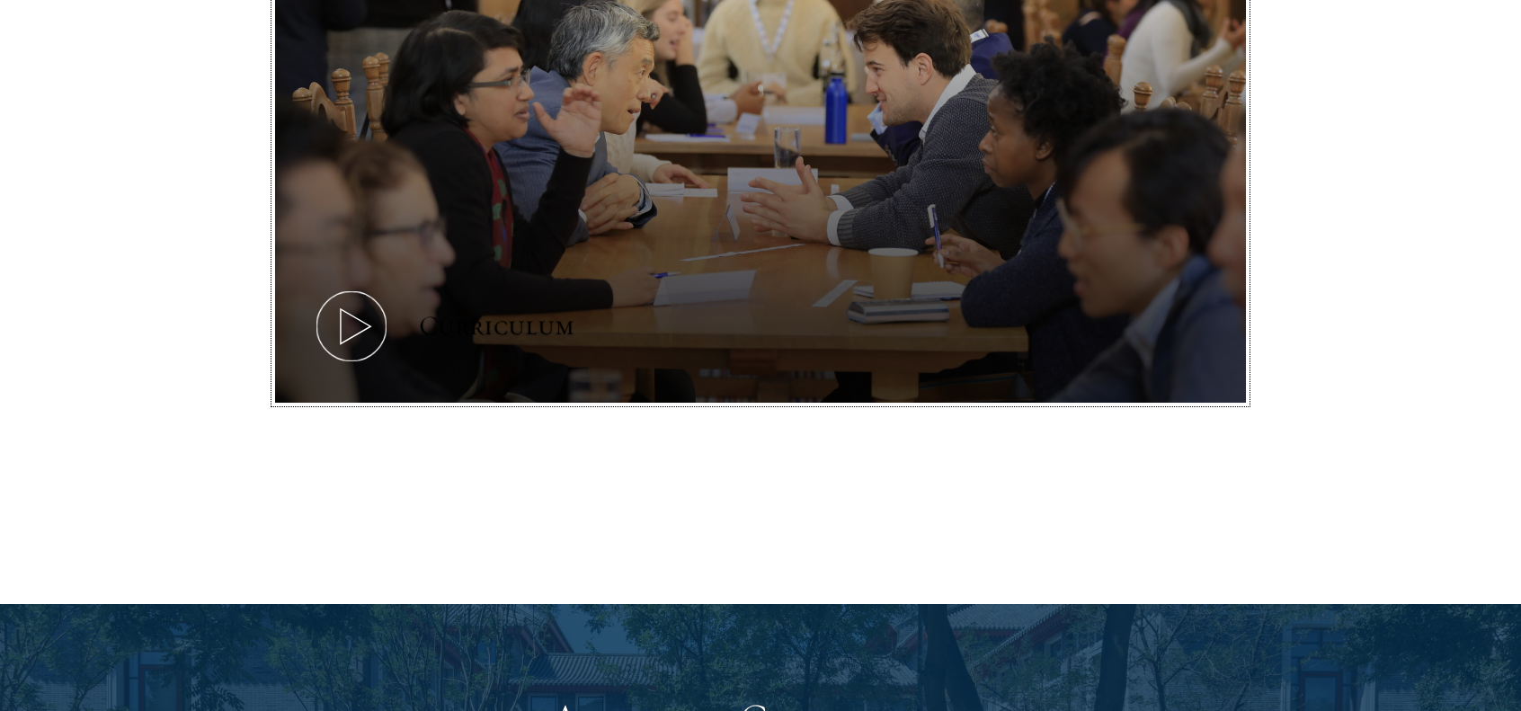
click at [377, 307] on icon at bounding box center [351, 326] width 81 height 81
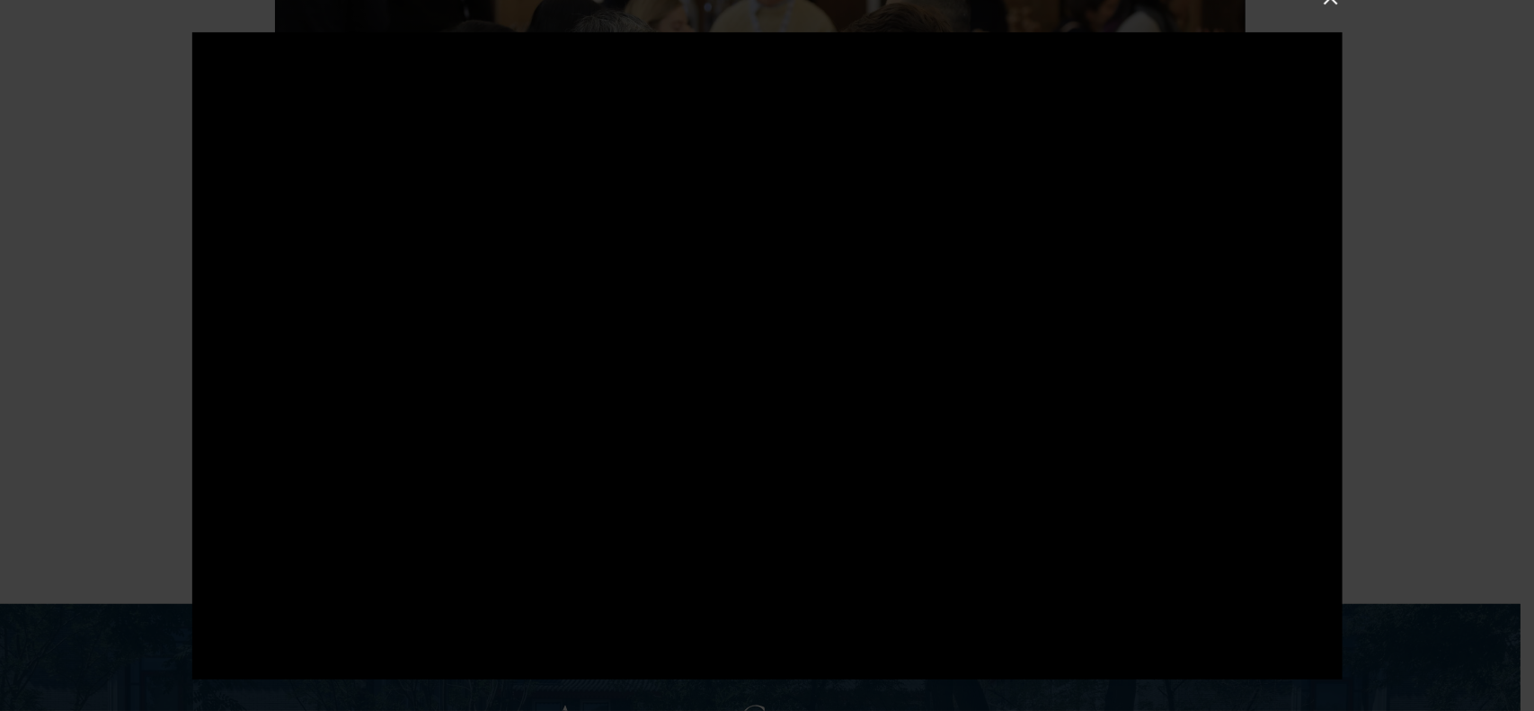
click at [1506, 257] on div at bounding box center [767, 355] width 1534 height 711
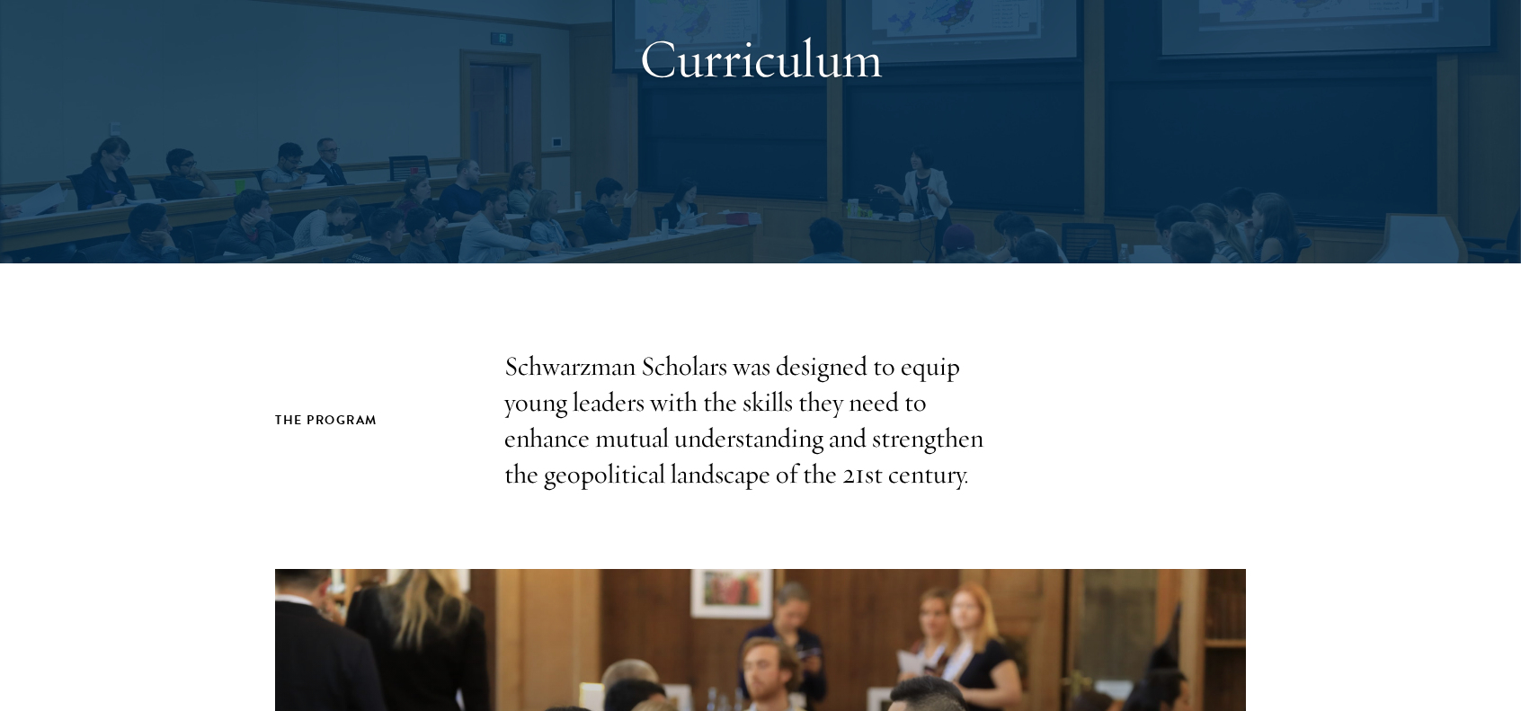
scroll to position [198, 0]
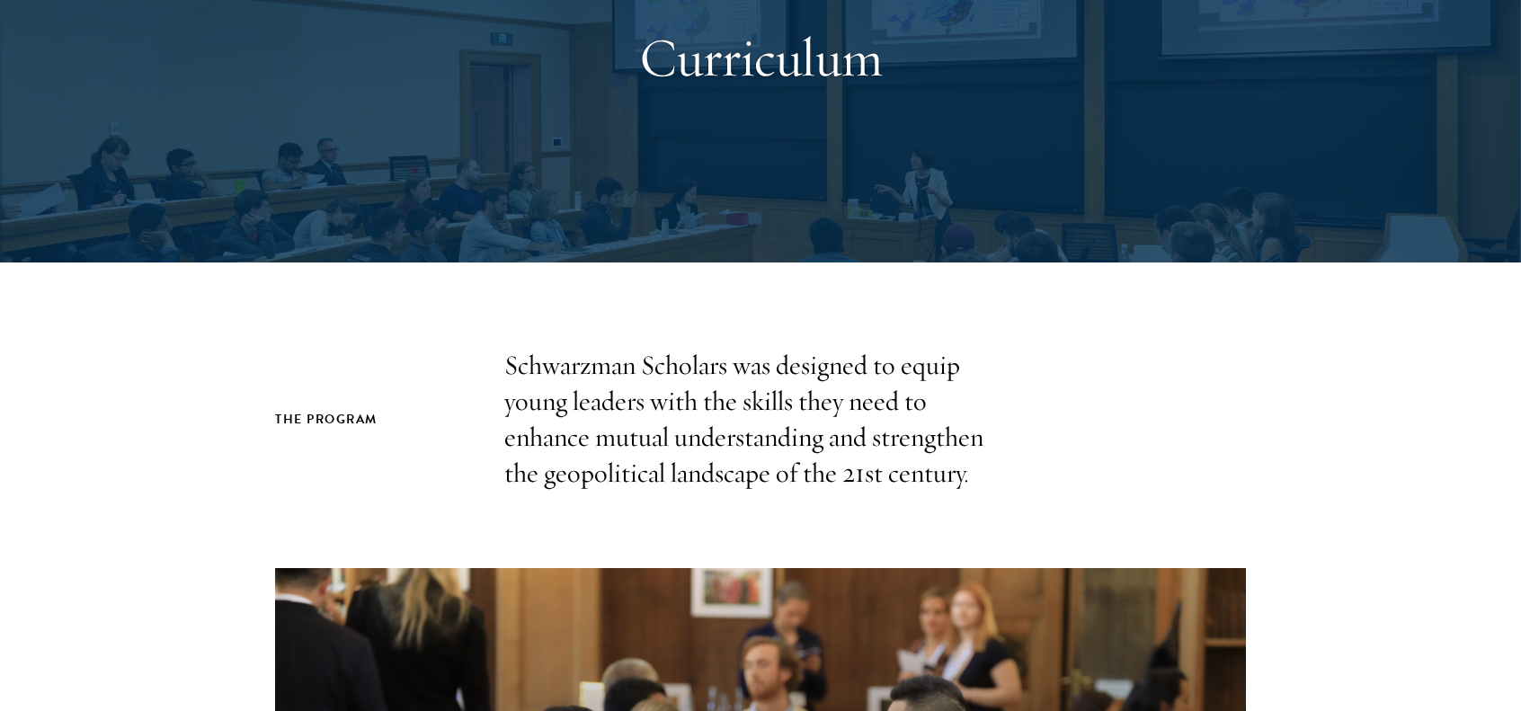
click at [952, 466] on p "Schwarzman Scholars was designed to equip young leaders with the skills they ne…" at bounding box center [760, 420] width 512 height 144
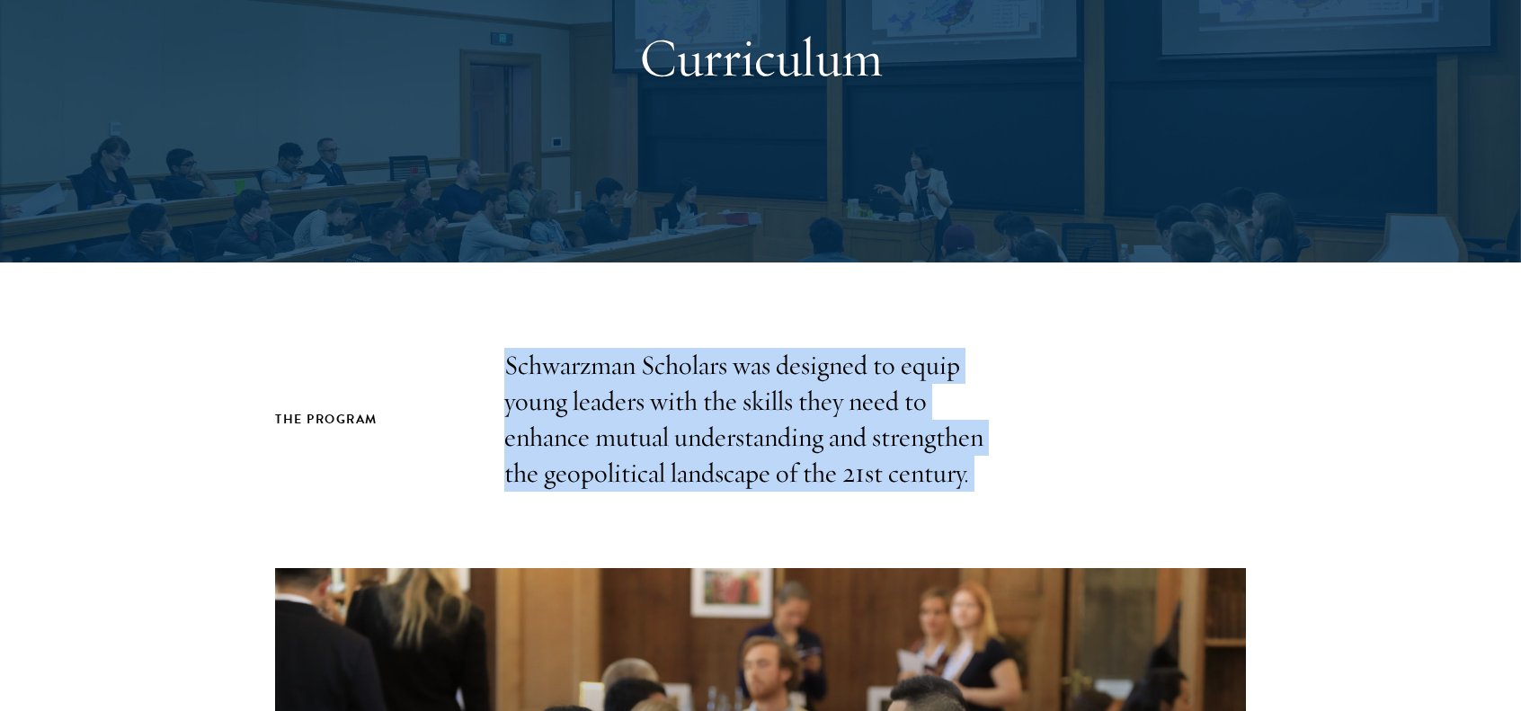
click at [952, 466] on p "Schwarzman Scholars was designed to equip young leaders with the skills they ne…" at bounding box center [760, 420] width 512 height 144
click at [1046, 475] on div "The Program Schwarzman Scholars was designed to equip young leaders with the sk…" at bounding box center [760, 420] width 971 height 144
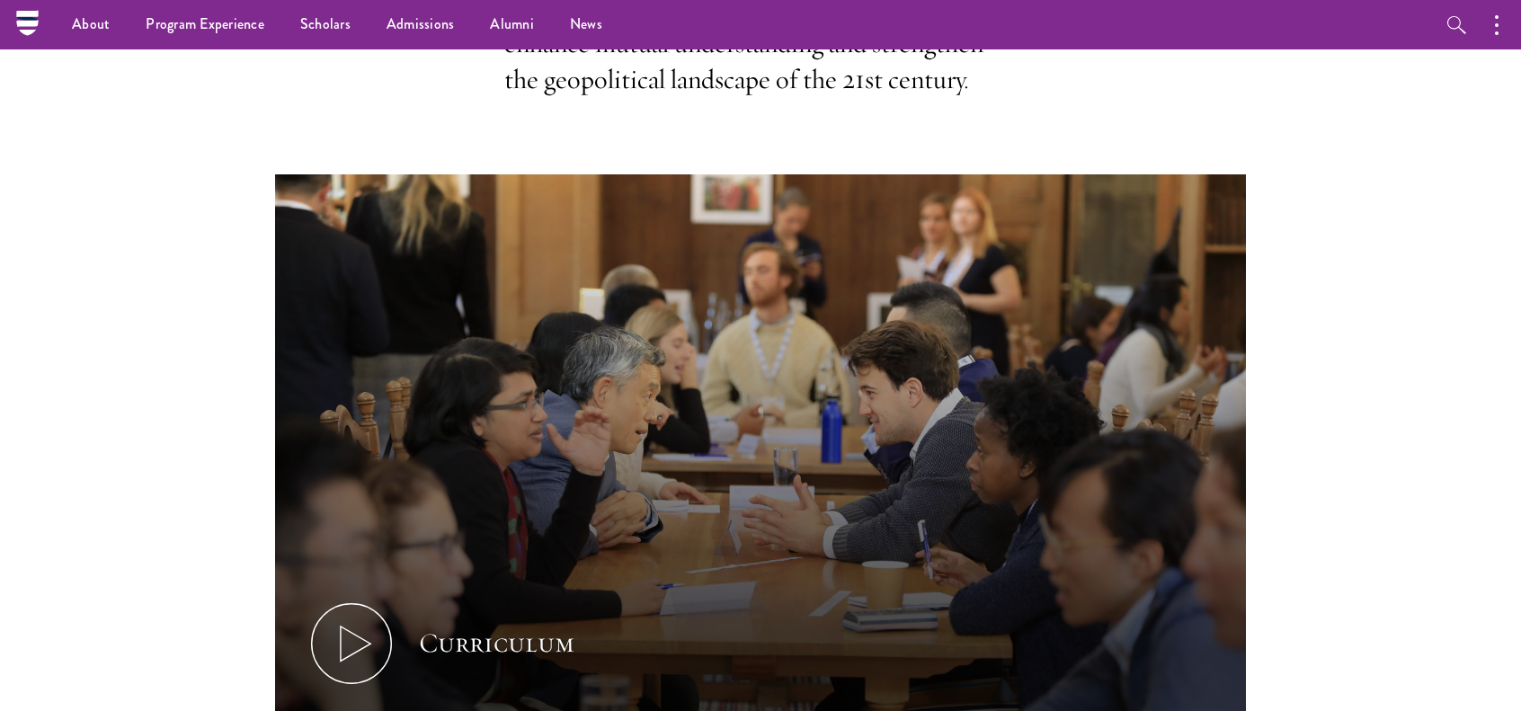
scroll to position [0, 0]
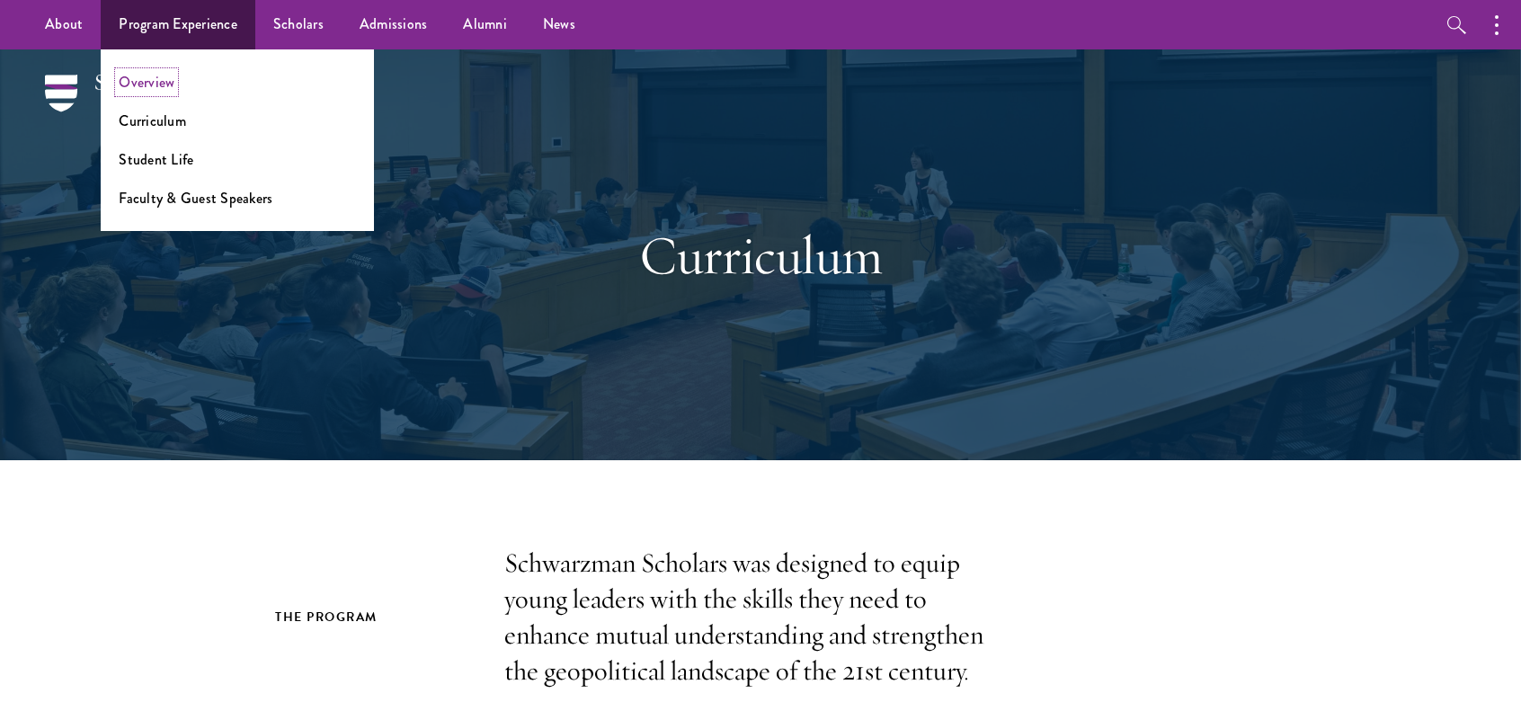
click at [149, 79] on link "Overview" at bounding box center [147, 82] width 56 height 21
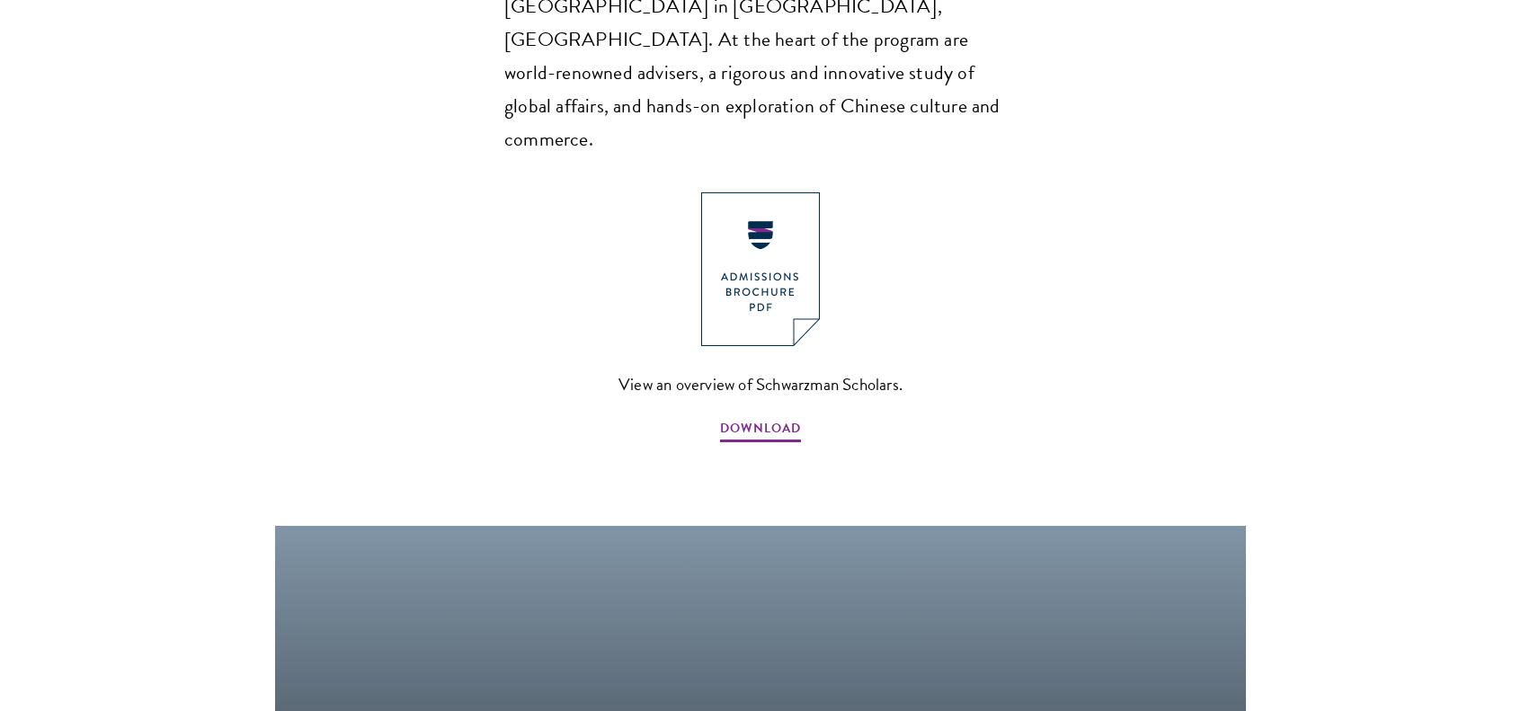
scroll to position [1336, 0]
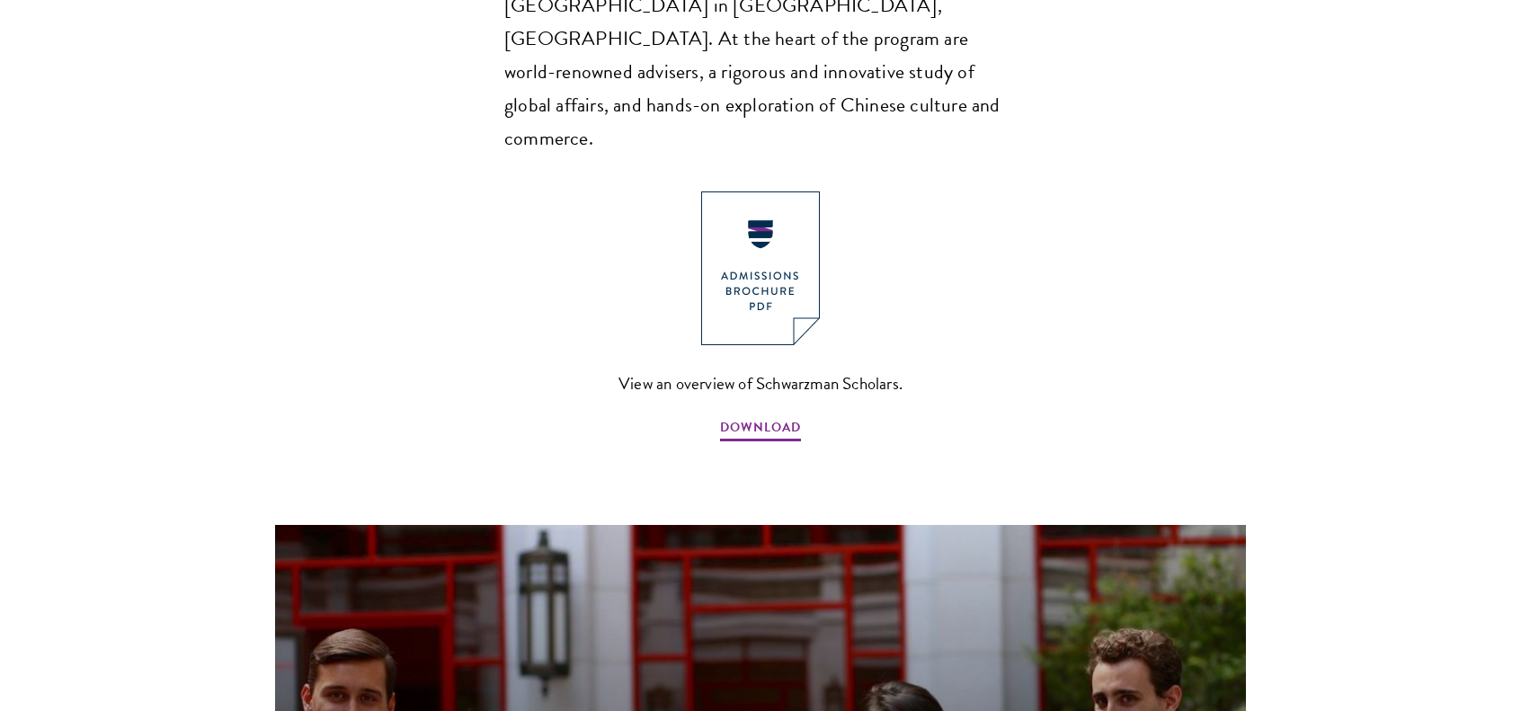
click at [918, 73] on p "Schwarzman Scholars is a fully-funded, one-year master’s degree and leadership …" at bounding box center [760, 24] width 512 height 262
click at [1029, 208] on section "Schwarzman Scholars Designed in collaboration with world-leading universities, …" at bounding box center [760, 190] width 1521 height 1769
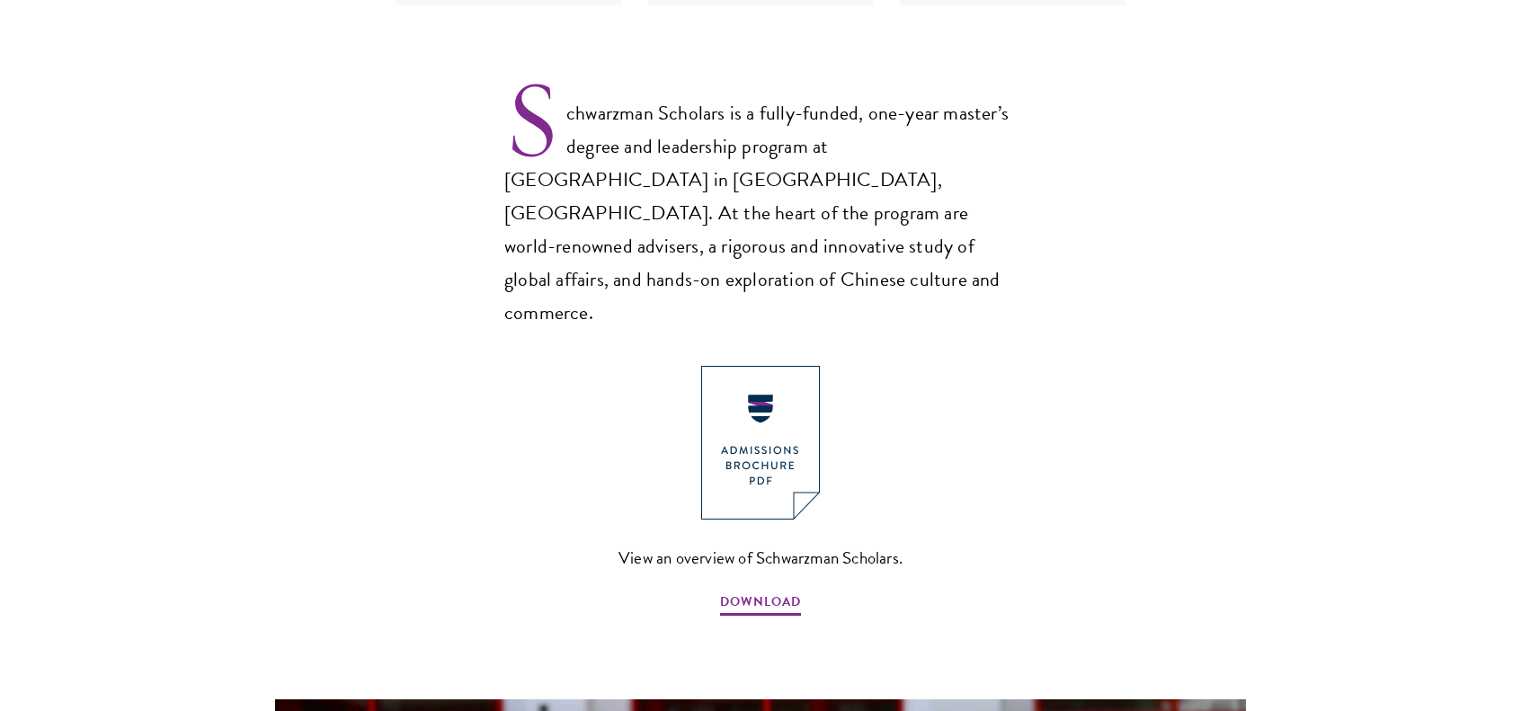
scroll to position [1163, 0]
click at [782, 590] on span "DOWNLOAD" at bounding box center [760, 604] width 81 height 28
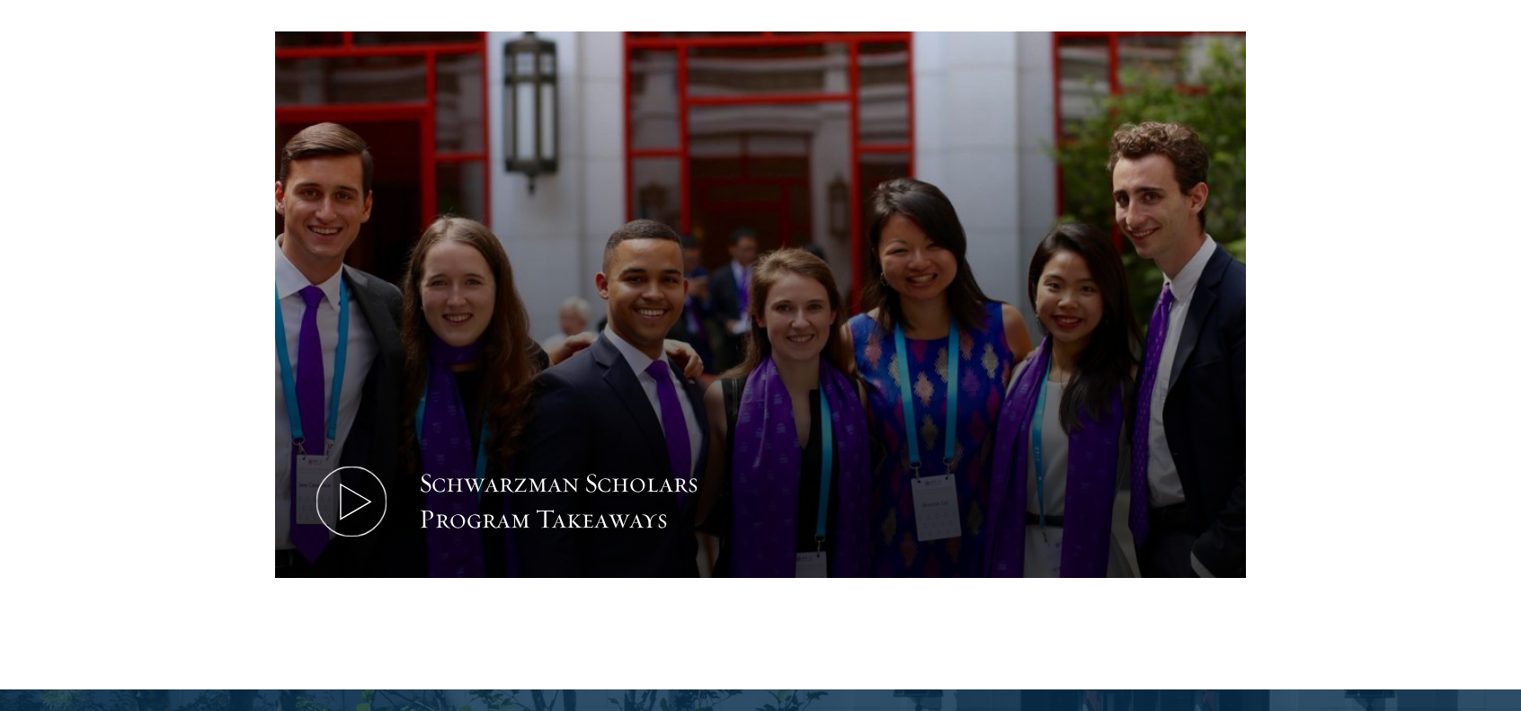
scroll to position [1840, 0]
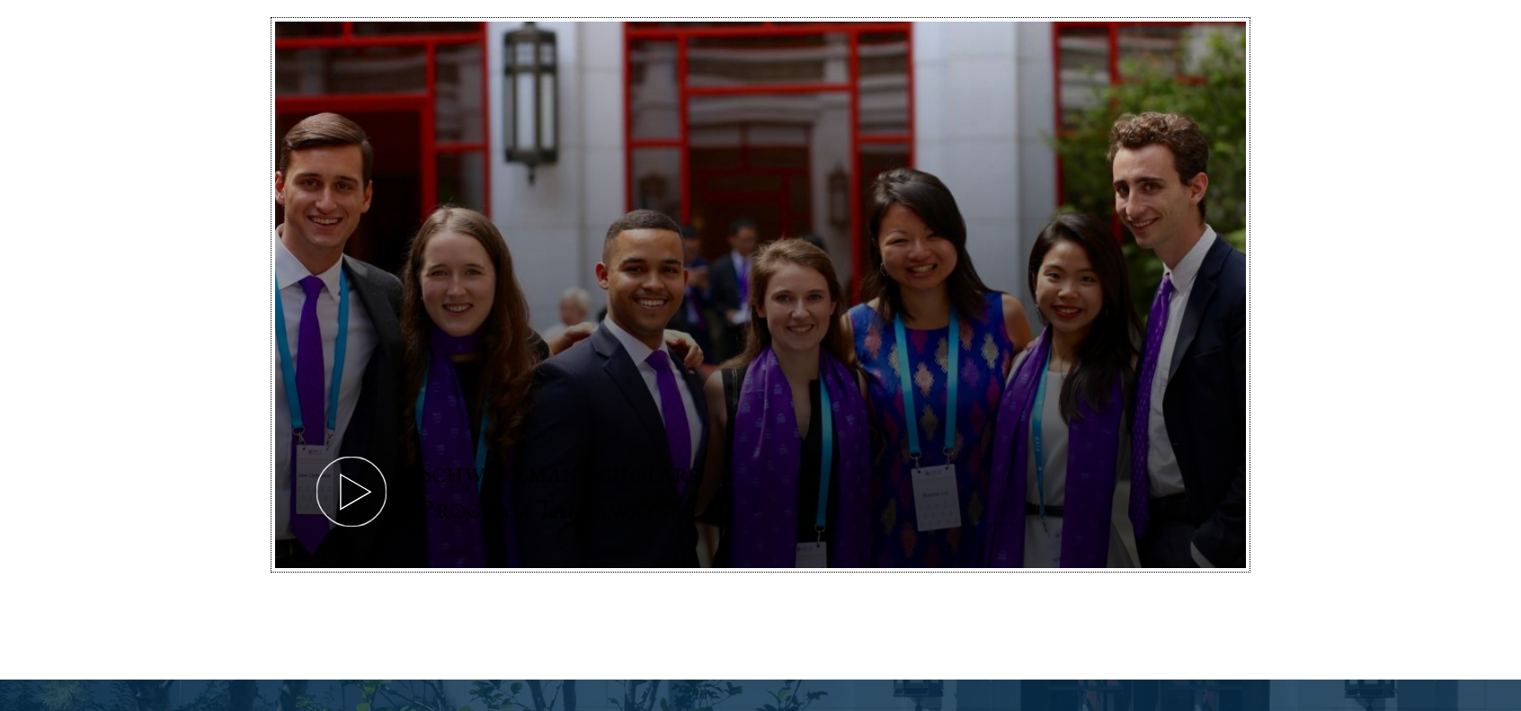
click at [329, 451] on icon at bounding box center [351, 491] width 81 height 81
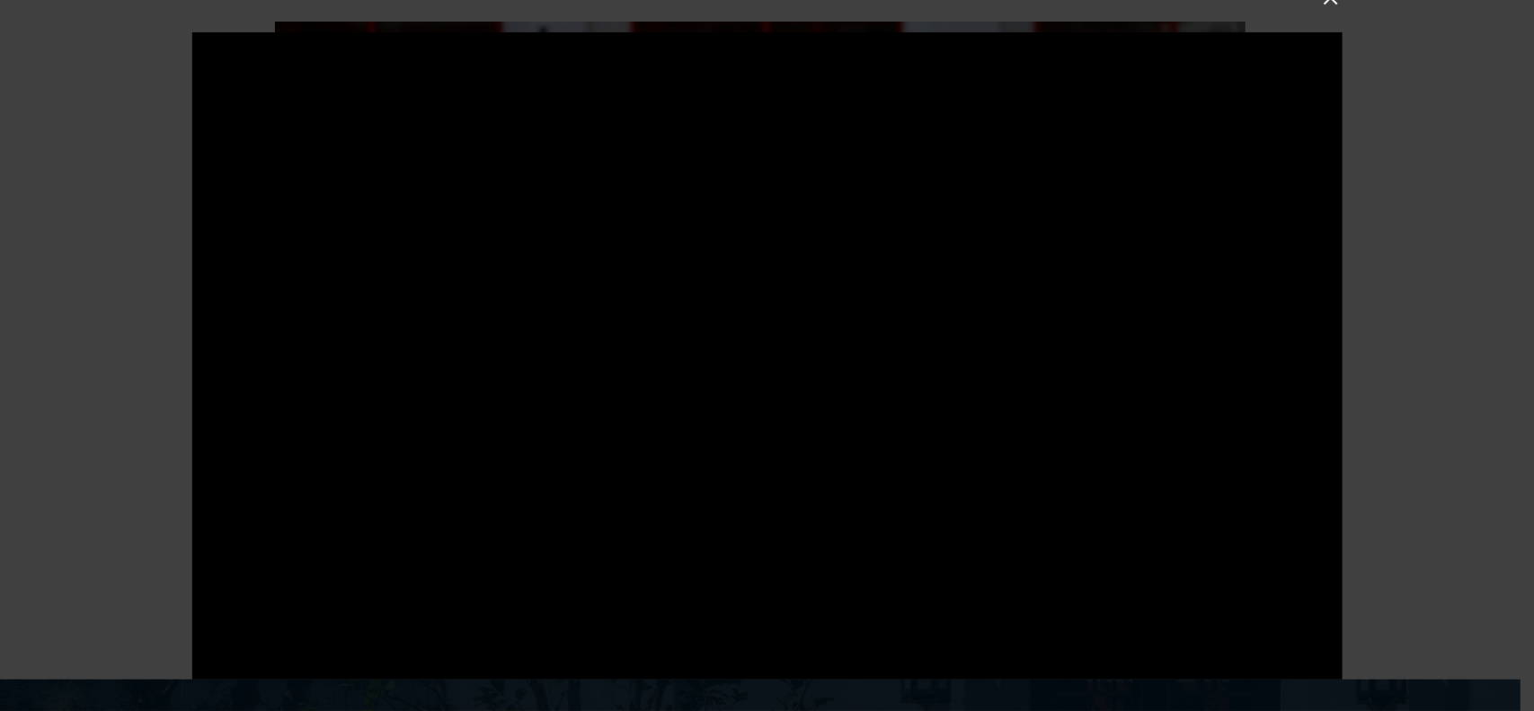
click at [1468, 443] on div at bounding box center [767, 355] width 1534 height 711
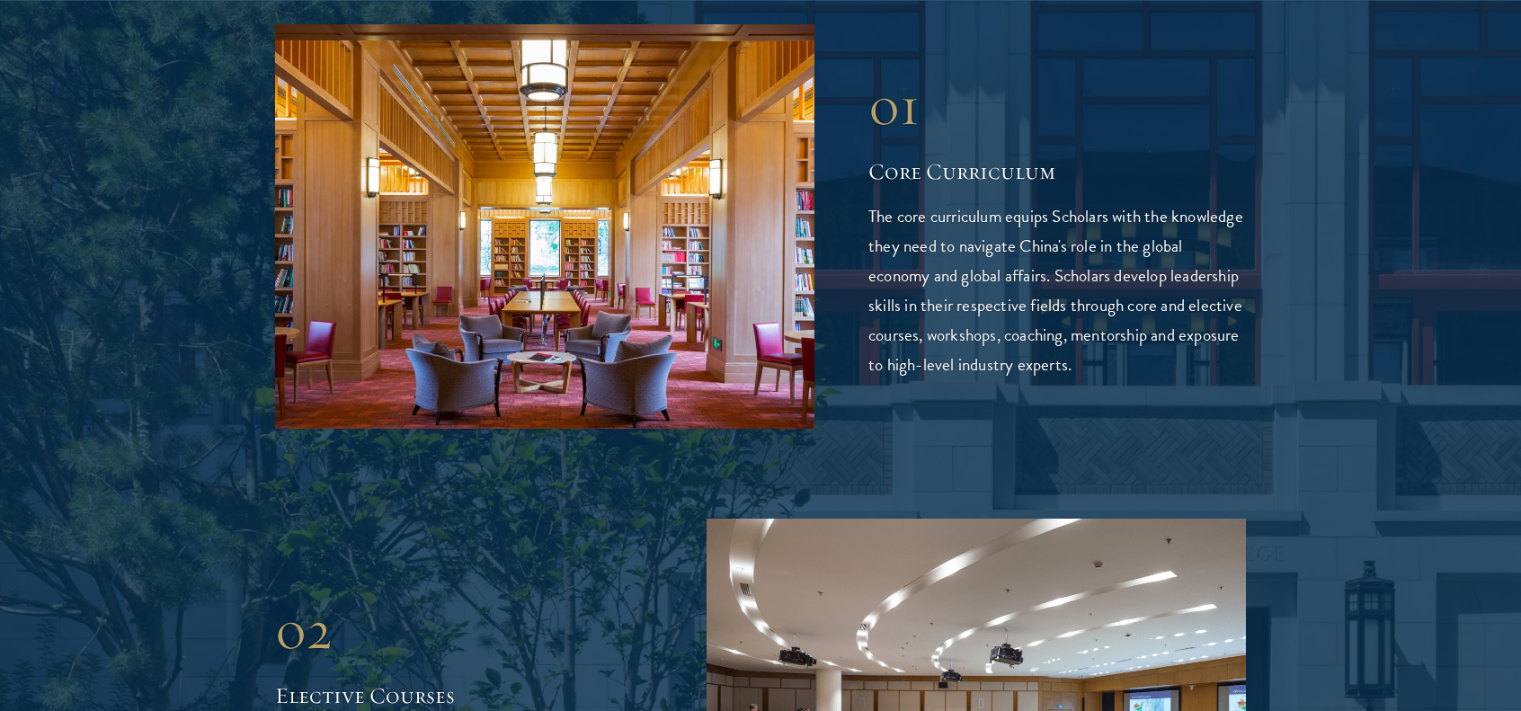
scroll to position [2696, 0]
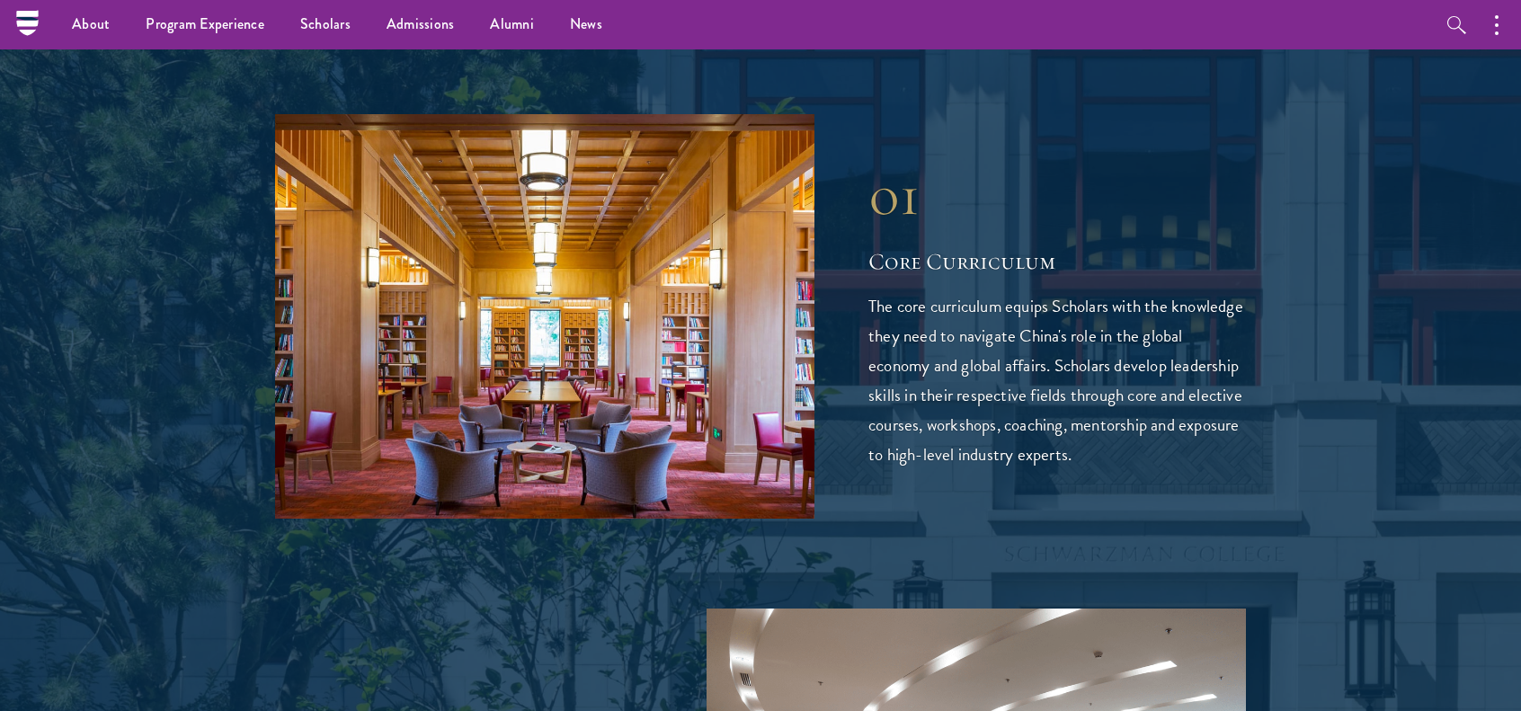
click at [883, 291] on p "The core curriculum equips Scholars with the knowledge they need to navigate Ch…" at bounding box center [1056, 380] width 377 height 178
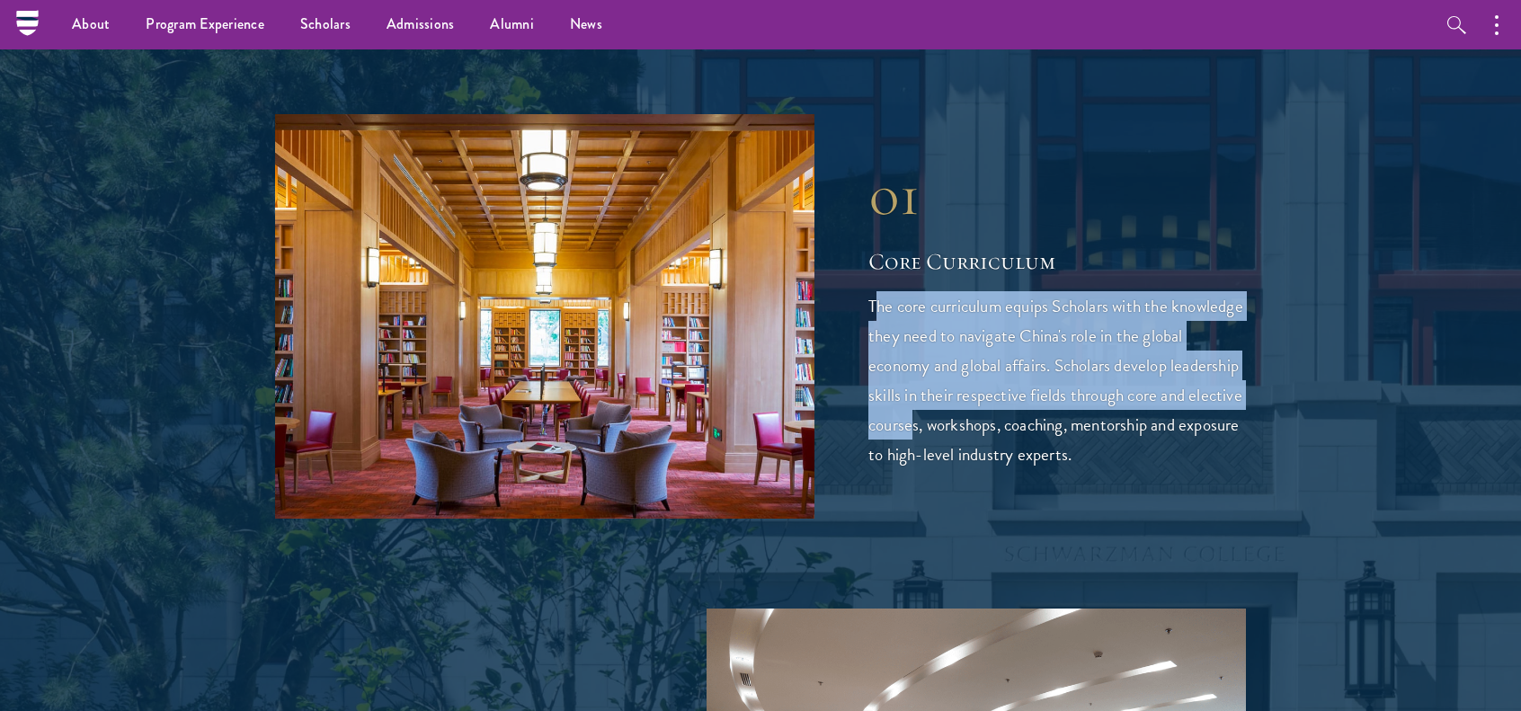
drag, startPoint x: 874, startPoint y: 235, endPoint x: 1000, endPoint y: 345, distance: 167.6
click at [1000, 345] on p "The core curriculum equips Scholars with the knowledge they need to navigate Ch…" at bounding box center [1056, 380] width 377 height 178
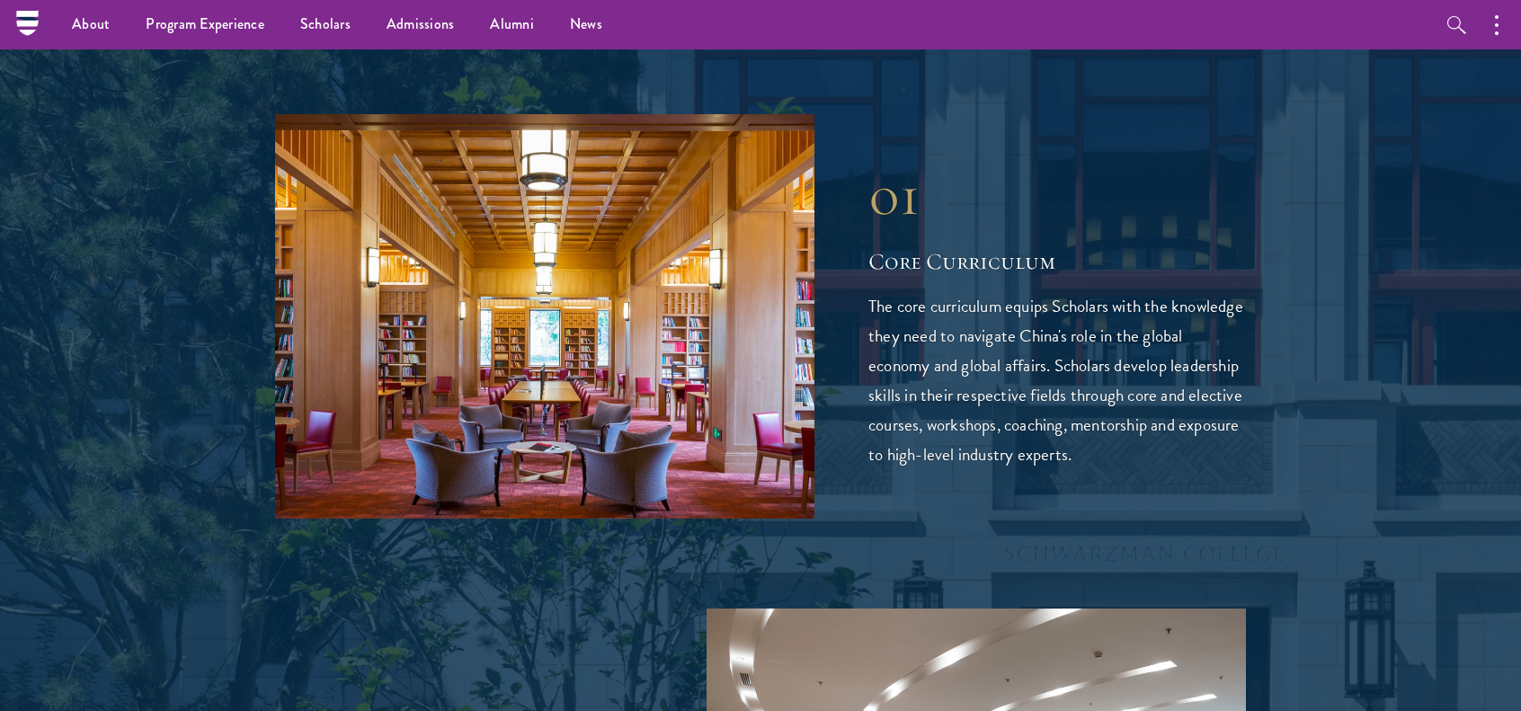
click at [1029, 360] on p "The core curriculum equips Scholars with the knowledge they need to navigate Ch…" at bounding box center [1056, 380] width 377 height 178
click at [1026, 359] on p "The core curriculum equips Scholars with the knowledge they need to navigate Ch…" at bounding box center [1056, 380] width 377 height 178
click at [1026, 357] on p "The core curriculum equips Scholars with the knowledge they need to navigate Ch…" at bounding box center [1056, 380] width 377 height 178
click at [1118, 356] on p "The core curriculum equips Scholars with the knowledge they need to navigate Ch…" at bounding box center [1056, 380] width 377 height 178
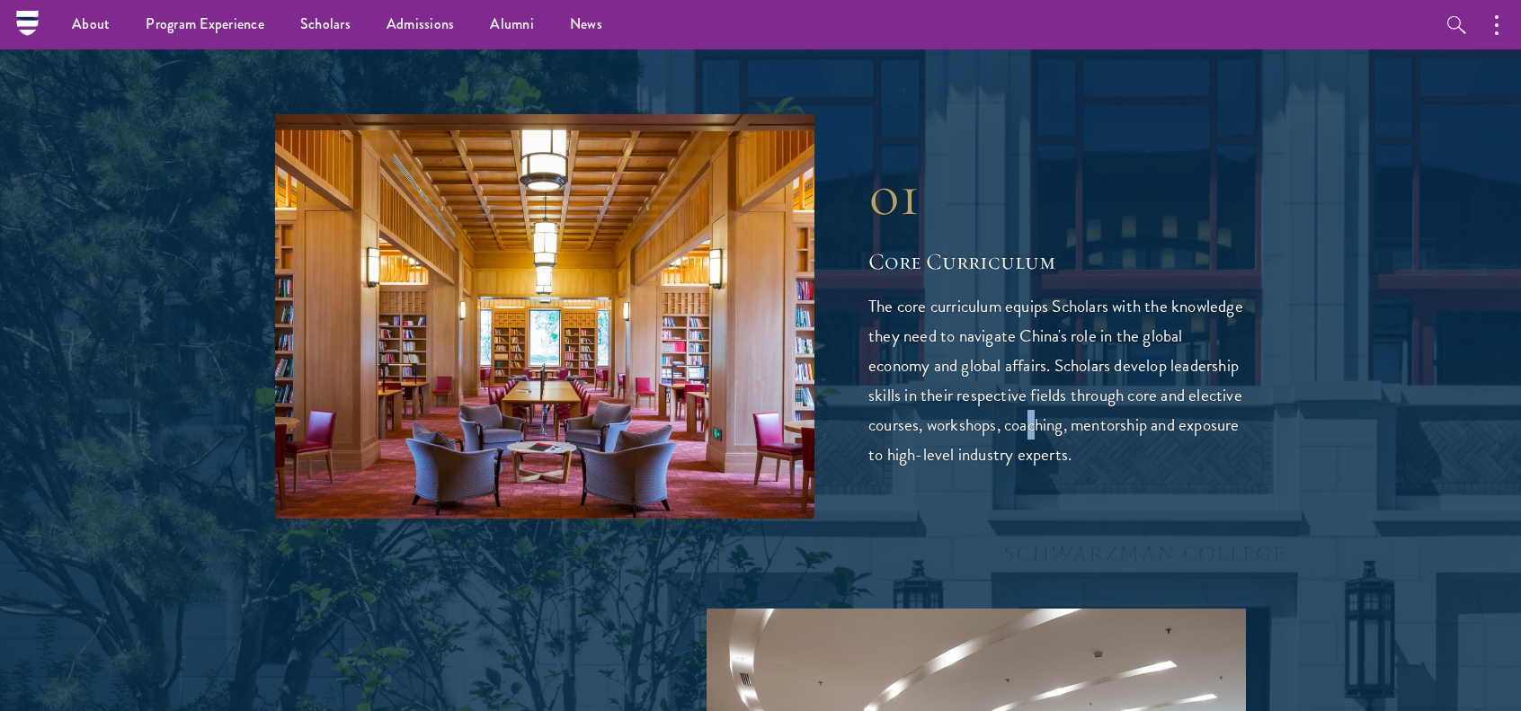
click at [1116, 355] on p "The core curriculum equips Scholars with the knowledge they need to navigate Ch…" at bounding box center [1056, 380] width 377 height 178
click at [1178, 357] on p "The core curriculum equips Scholars with the knowledge they need to navigate Ch…" at bounding box center [1056, 380] width 377 height 178
click at [1178, 356] on p "The core curriculum equips Scholars with the knowledge they need to navigate Ch…" at bounding box center [1056, 380] width 377 height 178
drag, startPoint x: 865, startPoint y: 384, endPoint x: 1131, endPoint y: 429, distance: 270.7
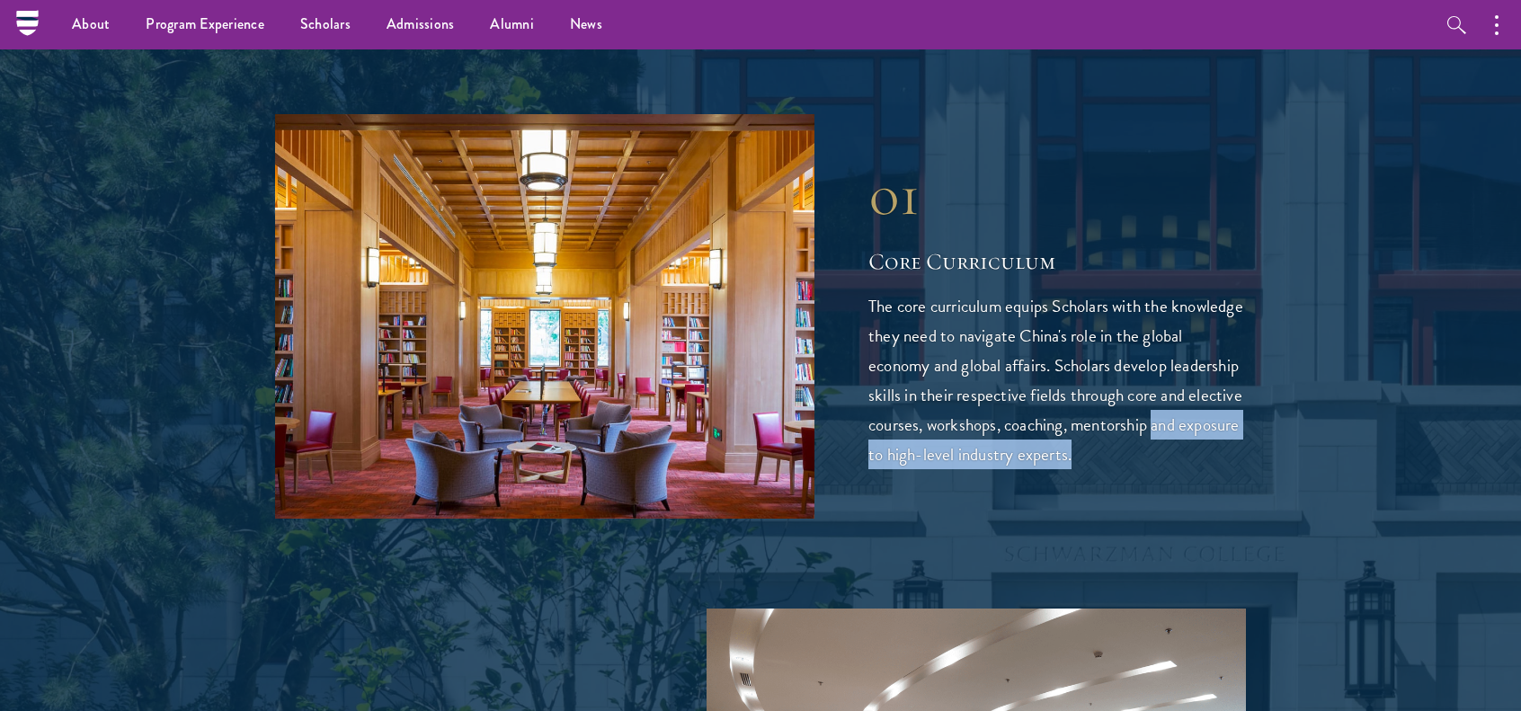
click at [1170, 393] on div "01 Core Curriculum 01 Core Curriculum The core curriculum equips Scholars with …" at bounding box center [760, 316] width 971 height 404
click at [1225, 386] on p "The core curriculum equips Scholars with the knowledge they need to navigate Ch…" at bounding box center [1056, 380] width 377 height 178
click at [1229, 333] on p "The core curriculum equips Scholars with the knowledge they need to navigate Ch…" at bounding box center [1056, 380] width 377 height 178
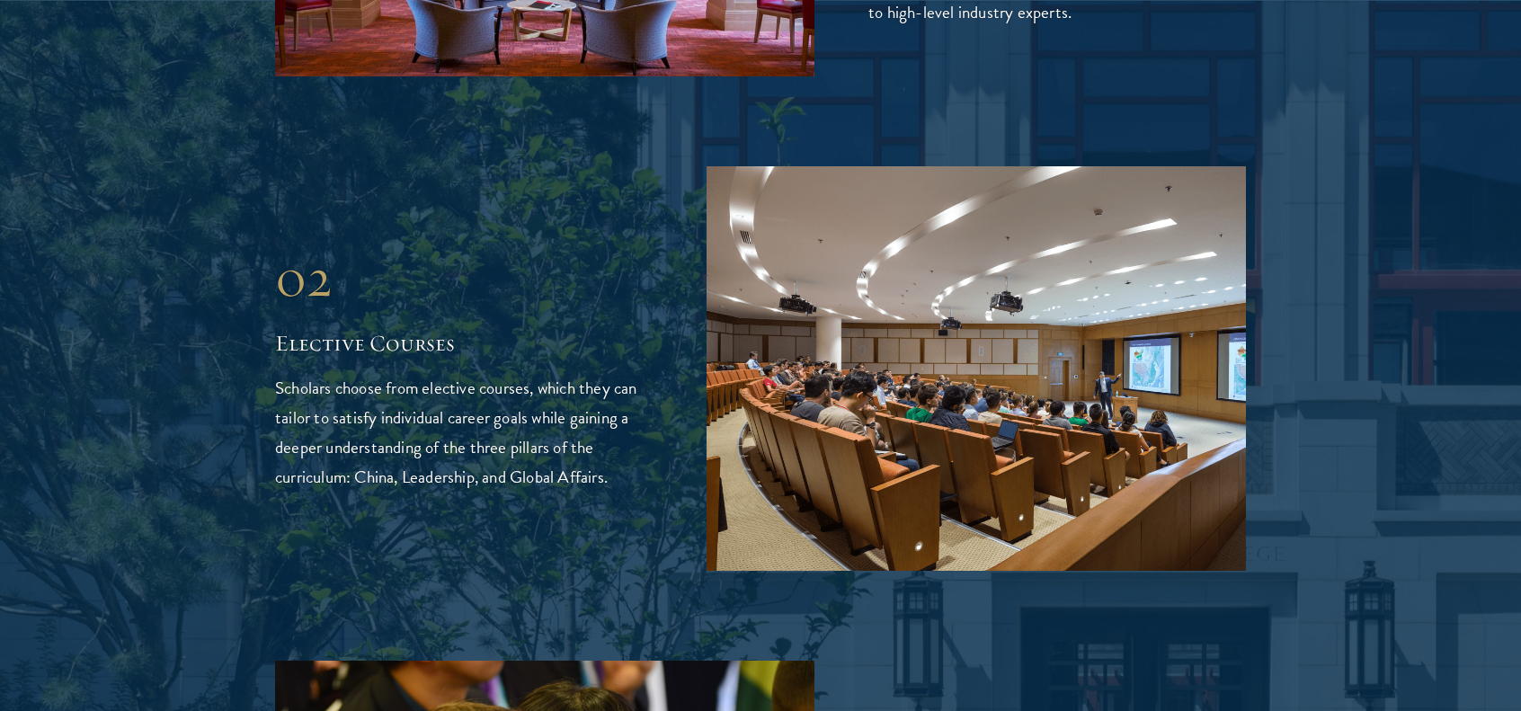
scroll to position [3145, 0]
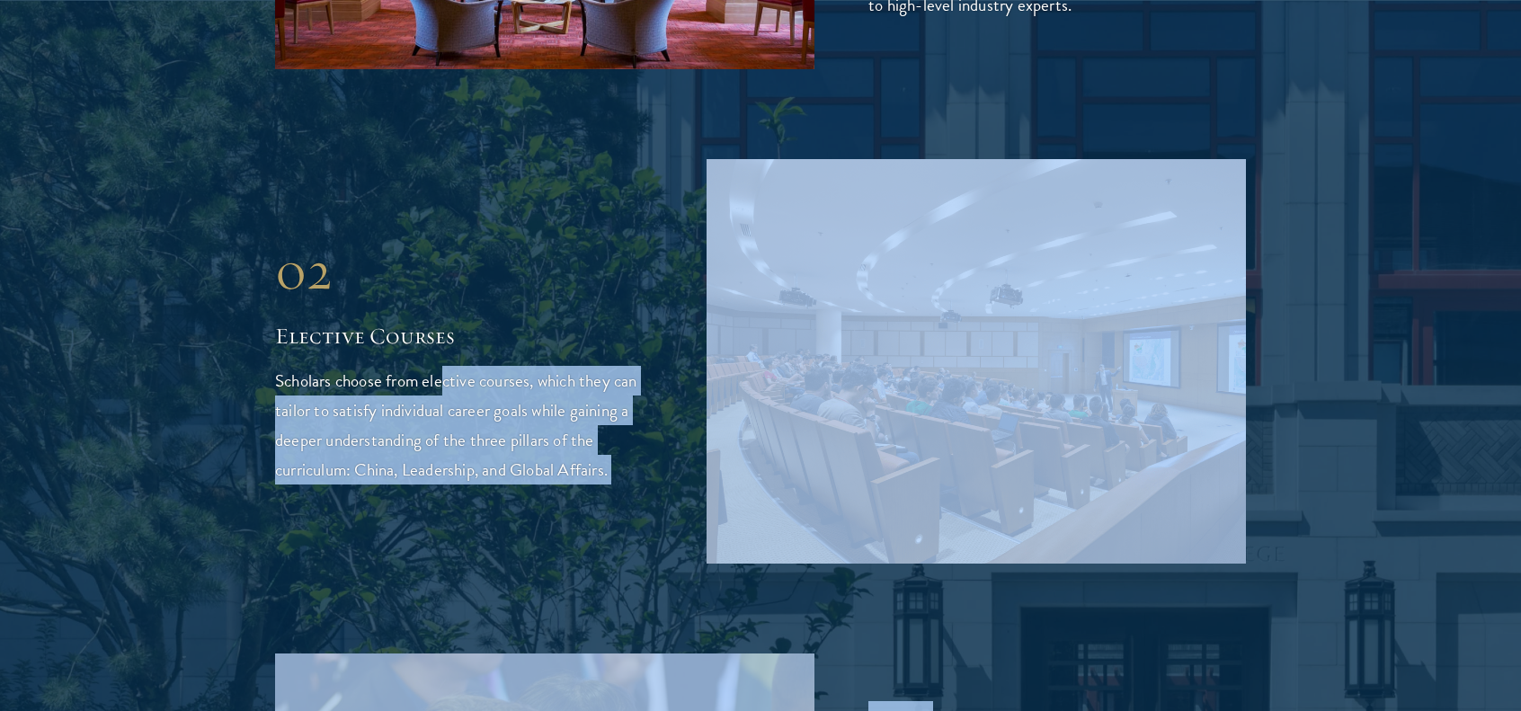
drag, startPoint x: 266, startPoint y: 307, endPoint x: 448, endPoint y: 320, distance: 182.0
click at [489, 366] on p "Scholars choose from elective courses, which they can tailor to satisfy individ…" at bounding box center [463, 425] width 377 height 119
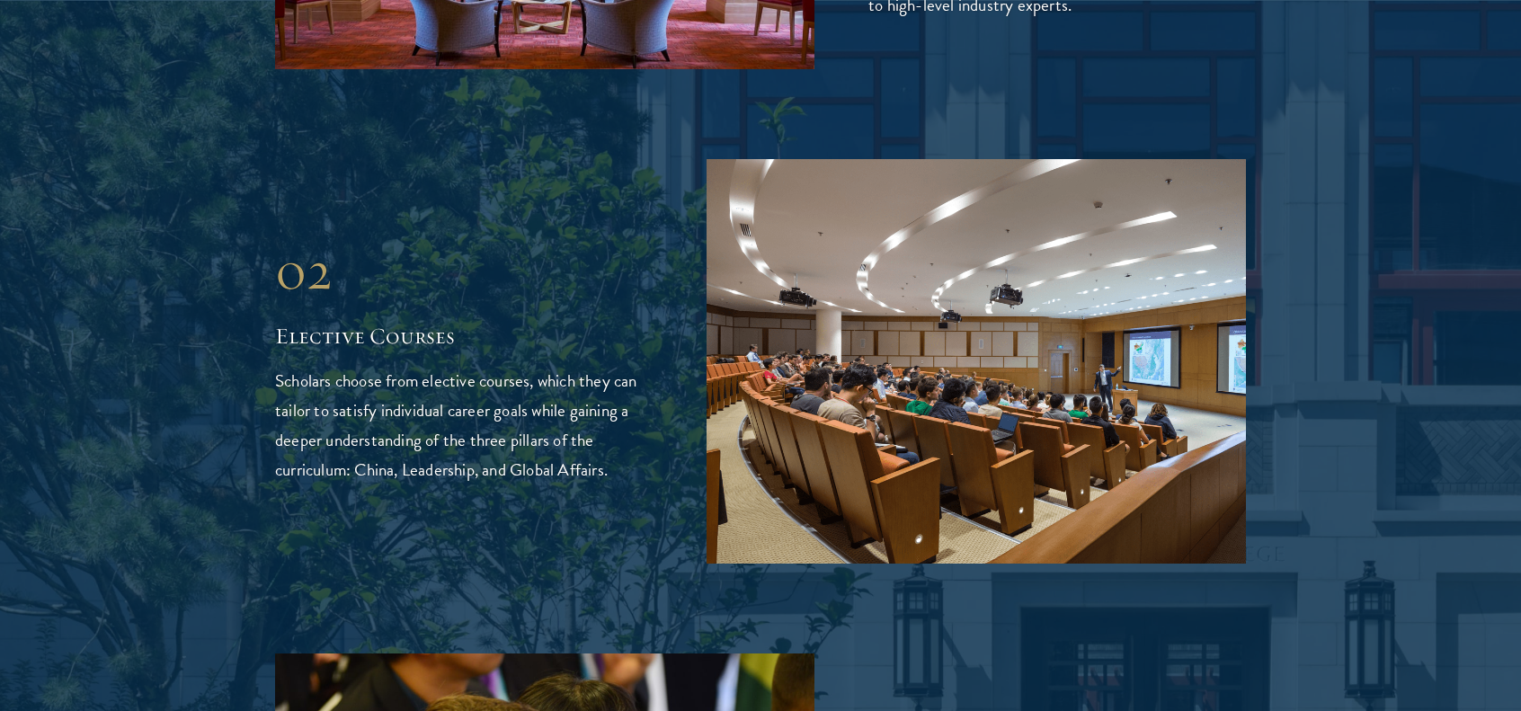
click at [670, 264] on div "02 Elective Courses 02 Elective Courses Scholars choose from elective courses, …" at bounding box center [760, 361] width 971 height 404
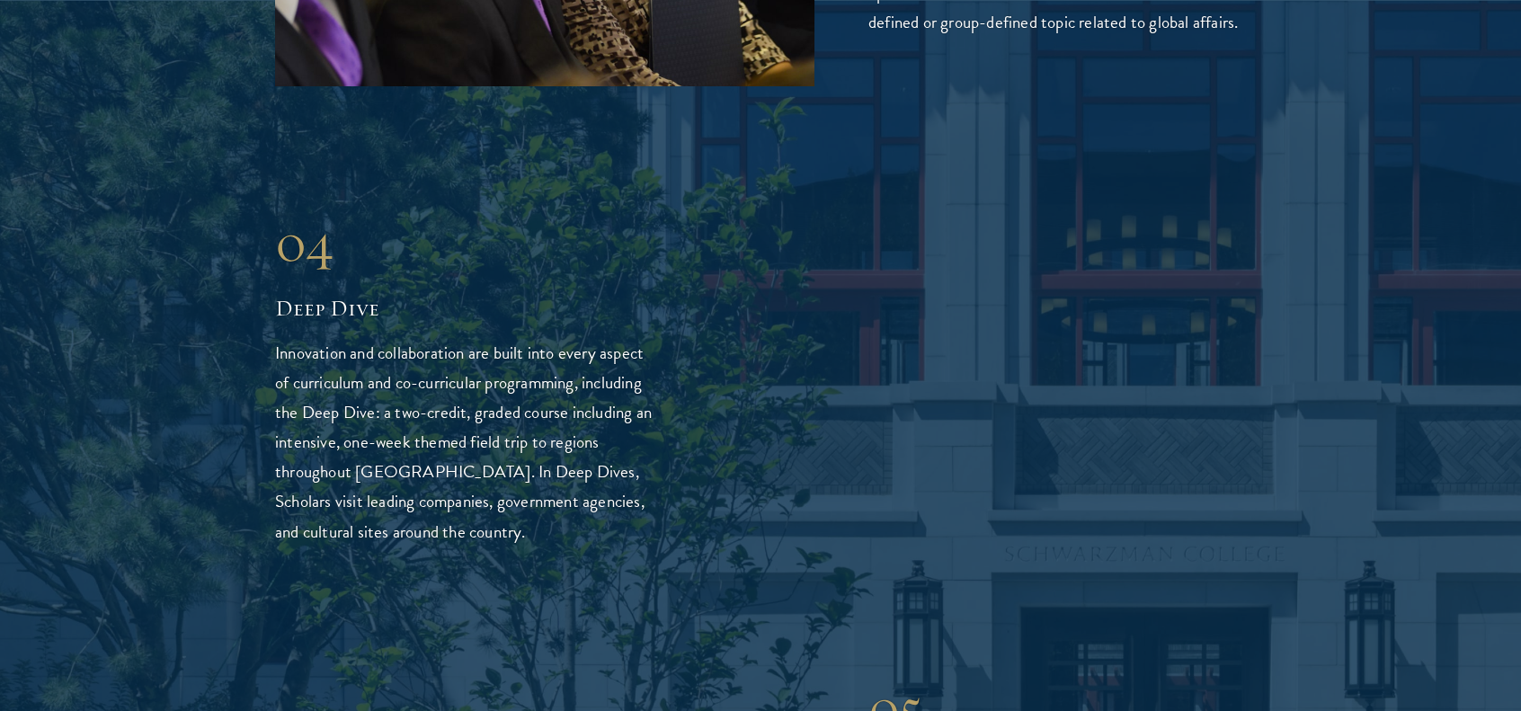
scroll to position [4128, 0]
